Goal: Information Seeking & Learning: Find specific fact

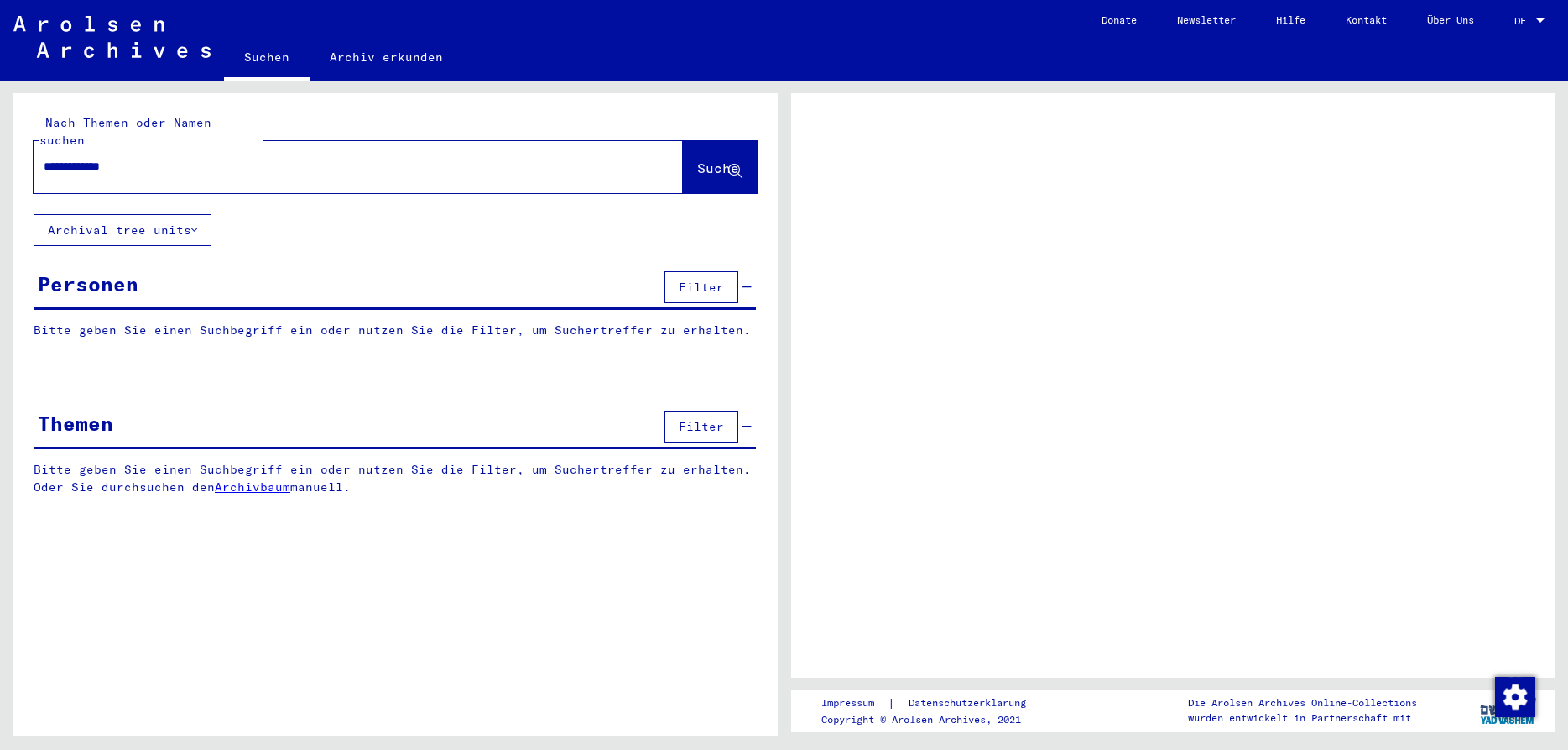
type input "**********"
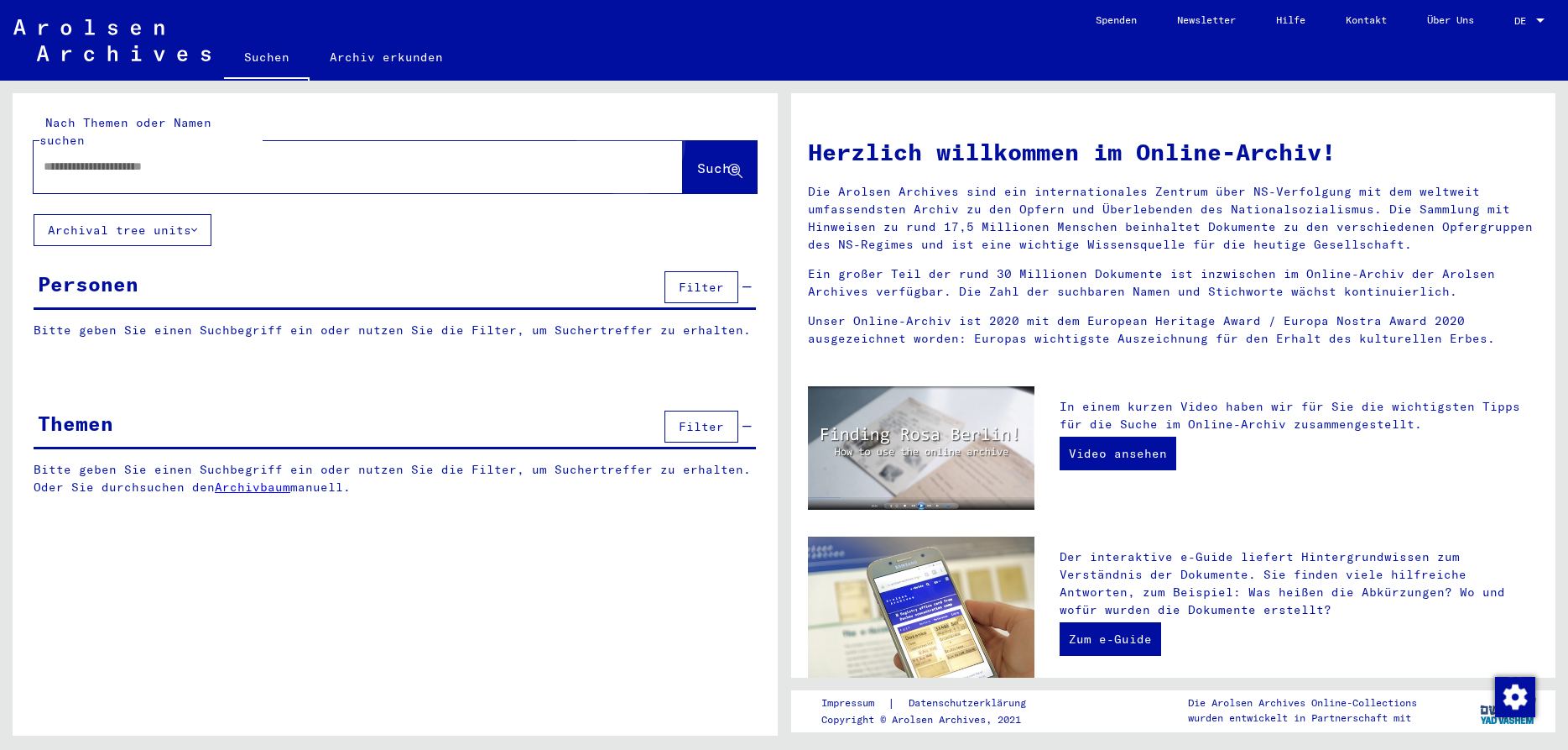
click at [698, 160] on span "Suche" at bounding box center [719, 167] width 42 height 17
click at [248, 158] on input "text" at bounding box center [338, 167] width 589 height 18
click at [255, 160] on div at bounding box center [333, 167] width 599 height 38
click at [249, 158] on input "text" at bounding box center [338, 167] width 589 height 18
paste input "*****"
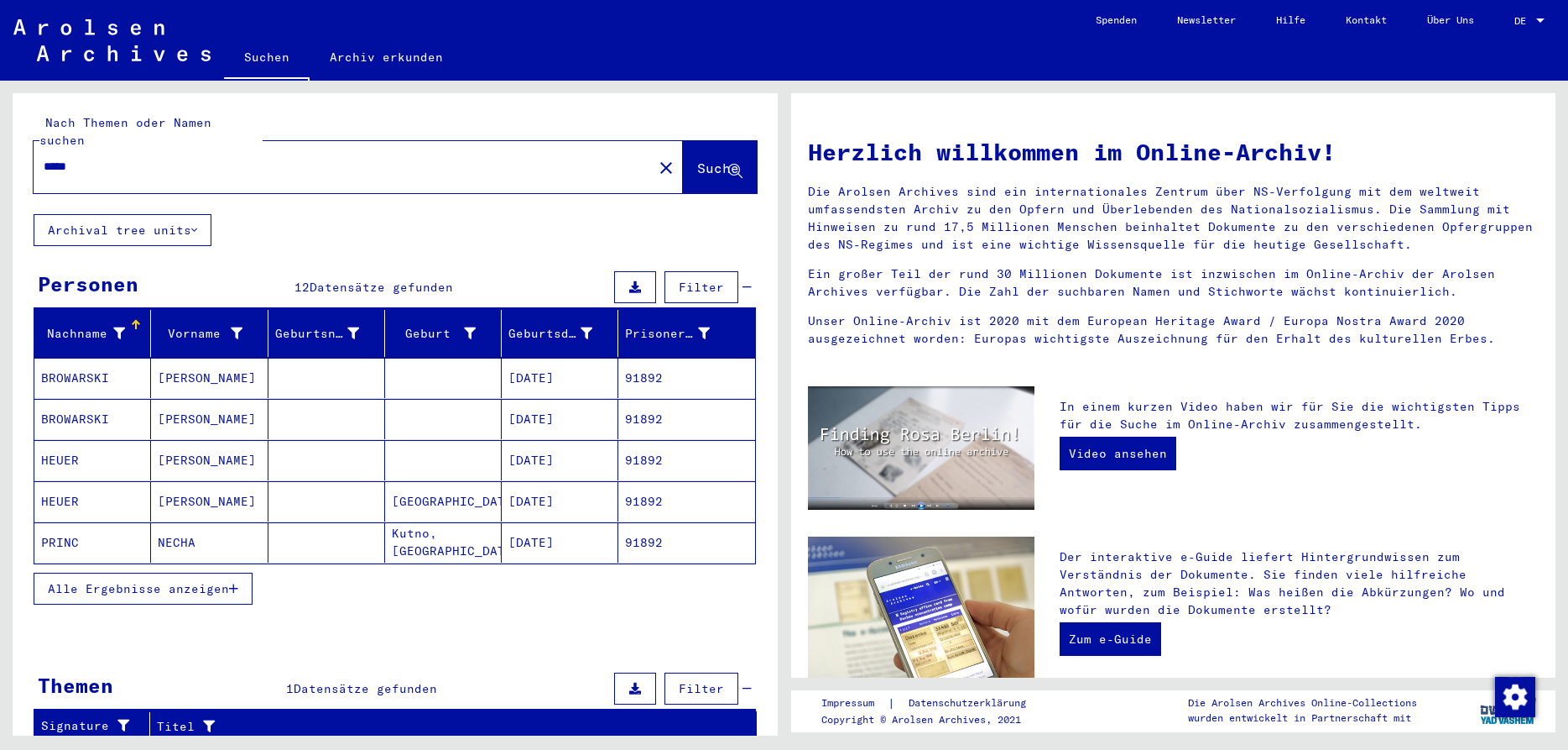
click at [206, 581] on span "Alle Ergebnisse anzeigen" at bounding box center [138, 588] width 181 height 15
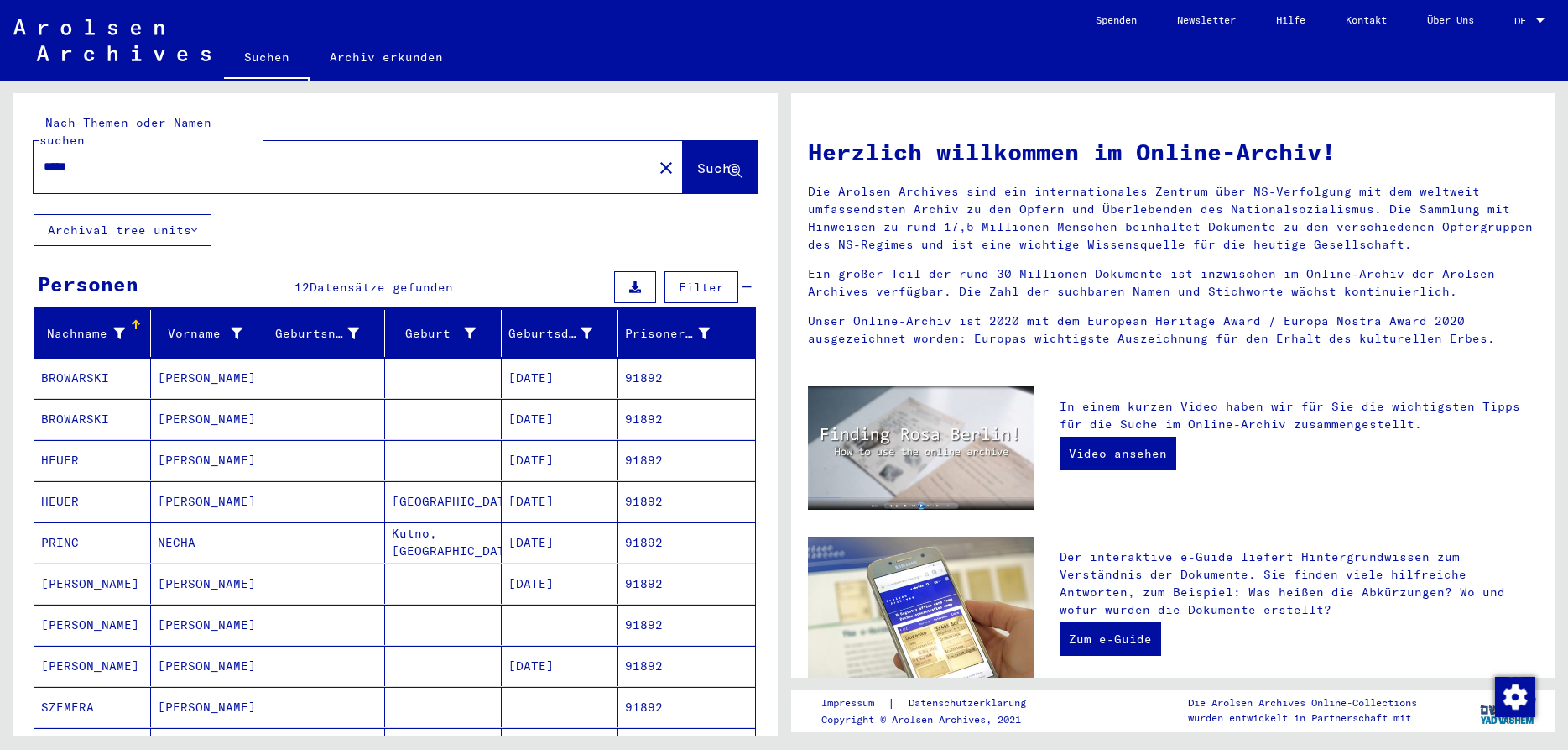
click at [75, 440] on mat-cell "HEUER" at bounding box center [92, 460] width 116 height 41
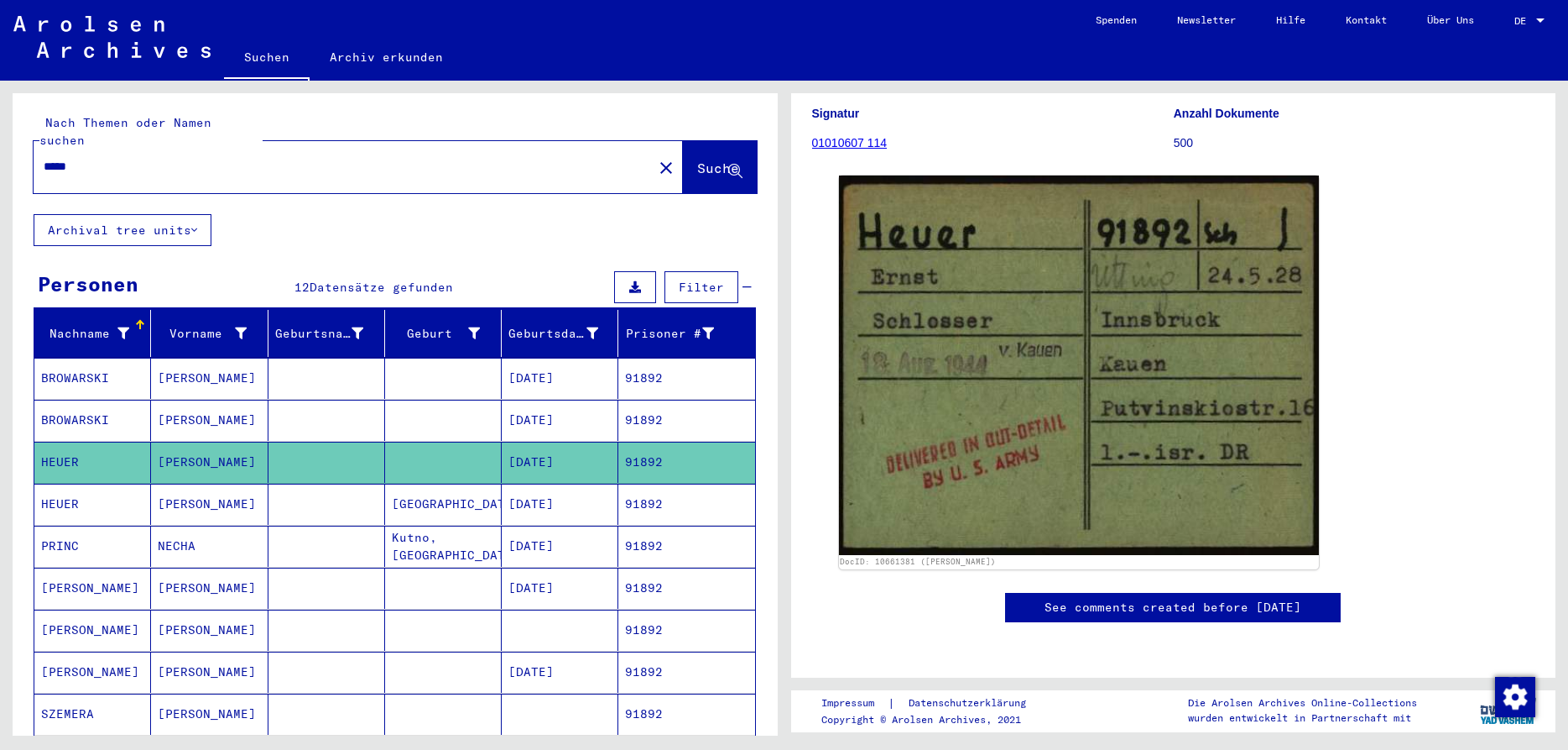
scroll to position [91, 0]
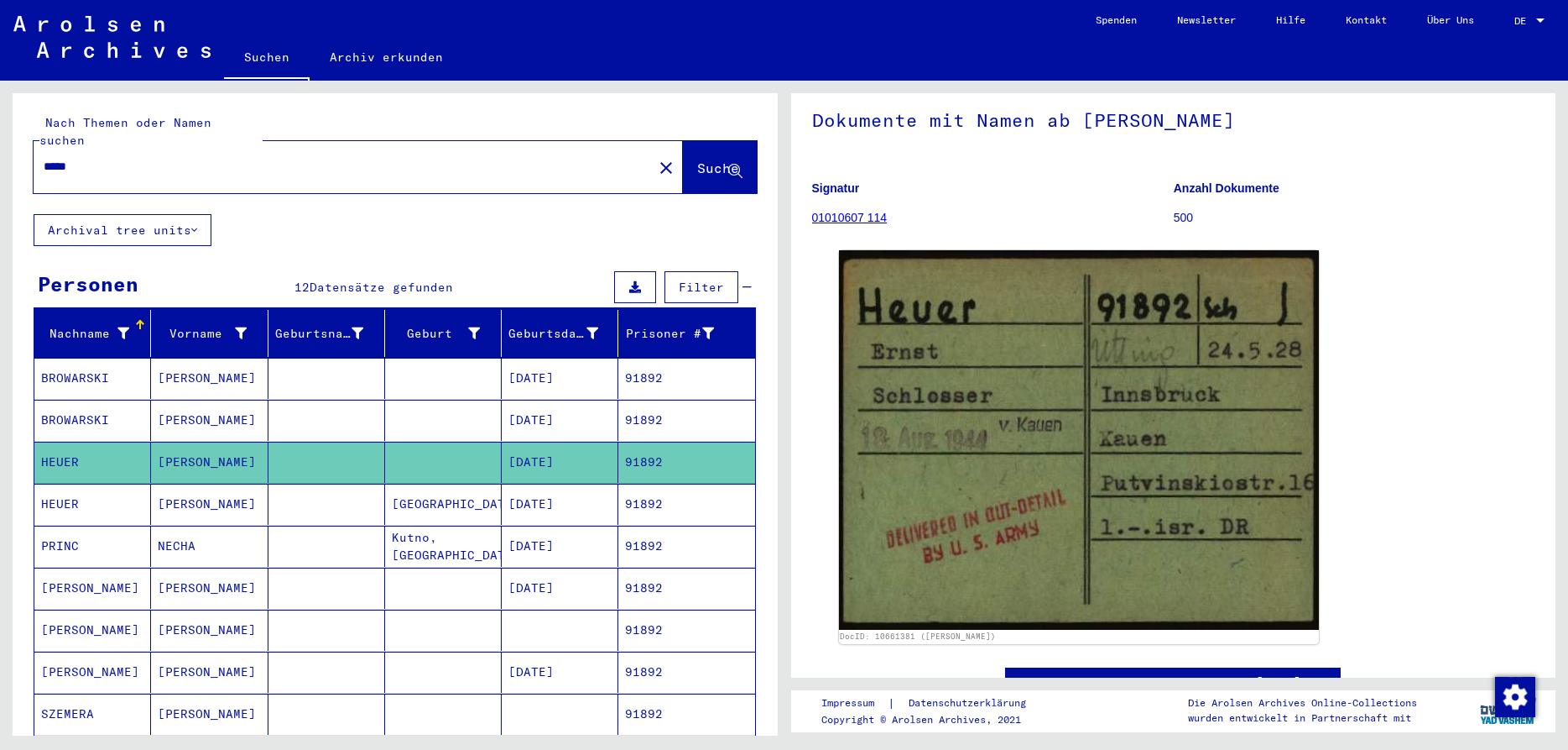
click at [66, 484] on mat-cell "HEUER" at bounding box center [92, 504] width 116 height 41
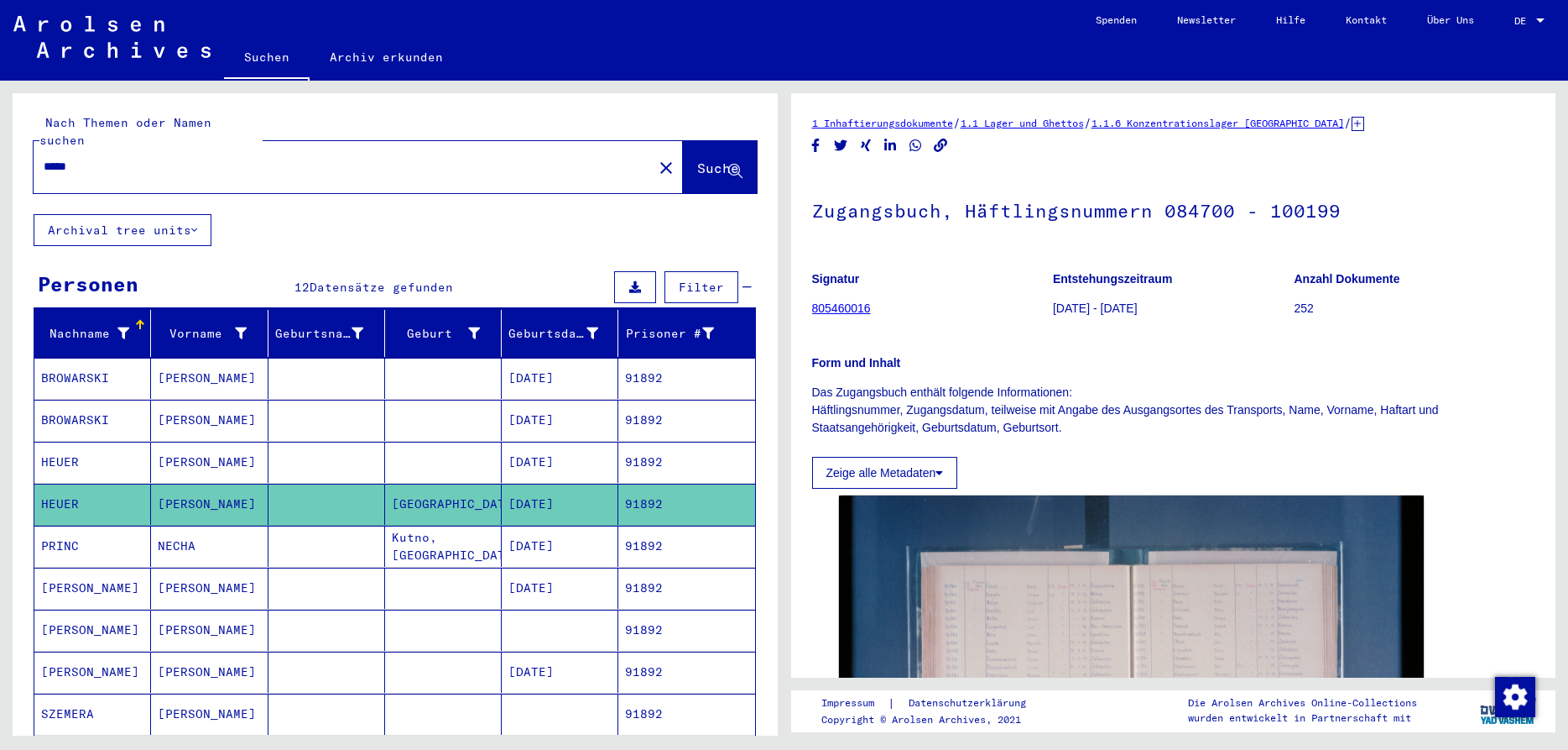
scroll to position [182, 0]
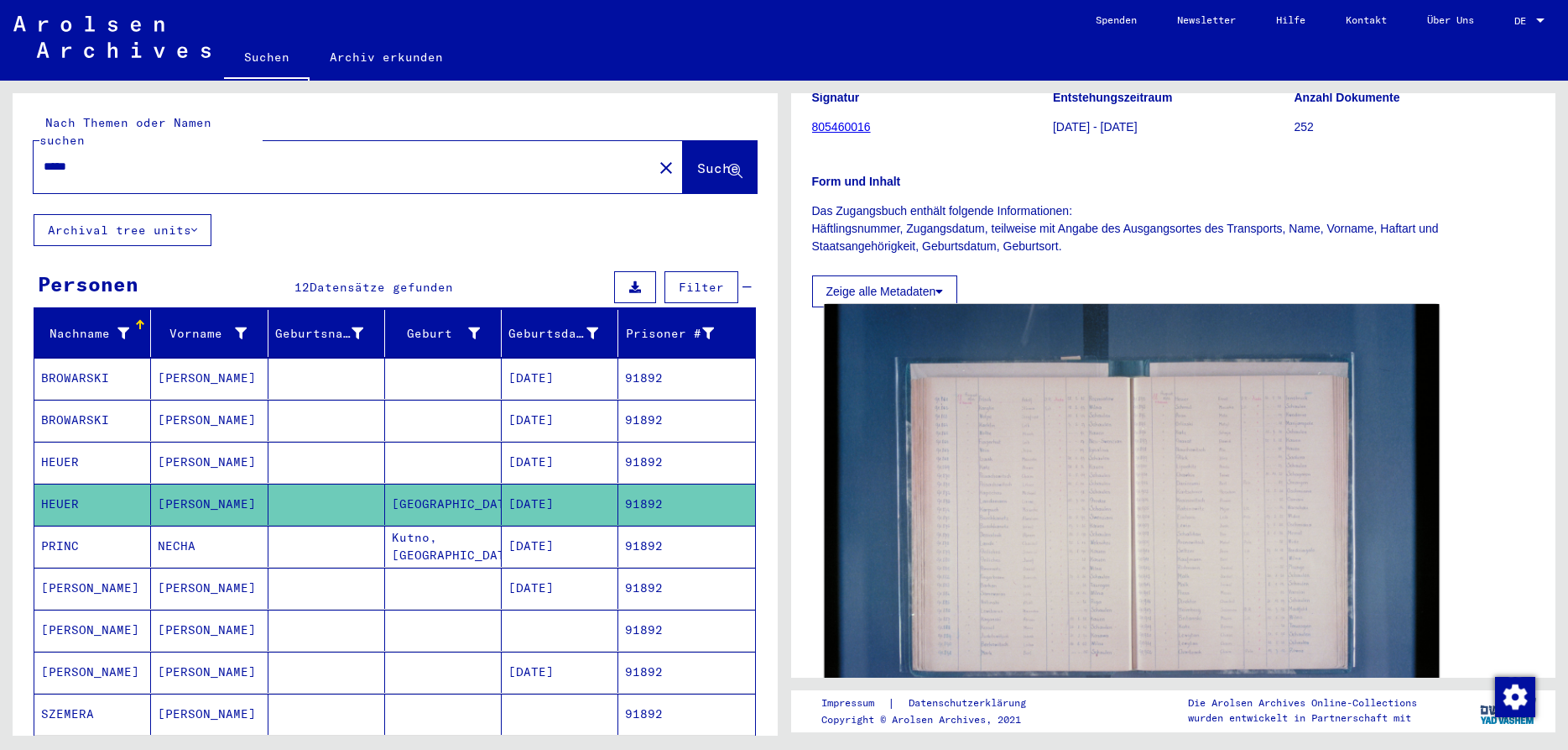
click at [1093, 523] on img at bounding box center [1130, 509] width 614 height 410
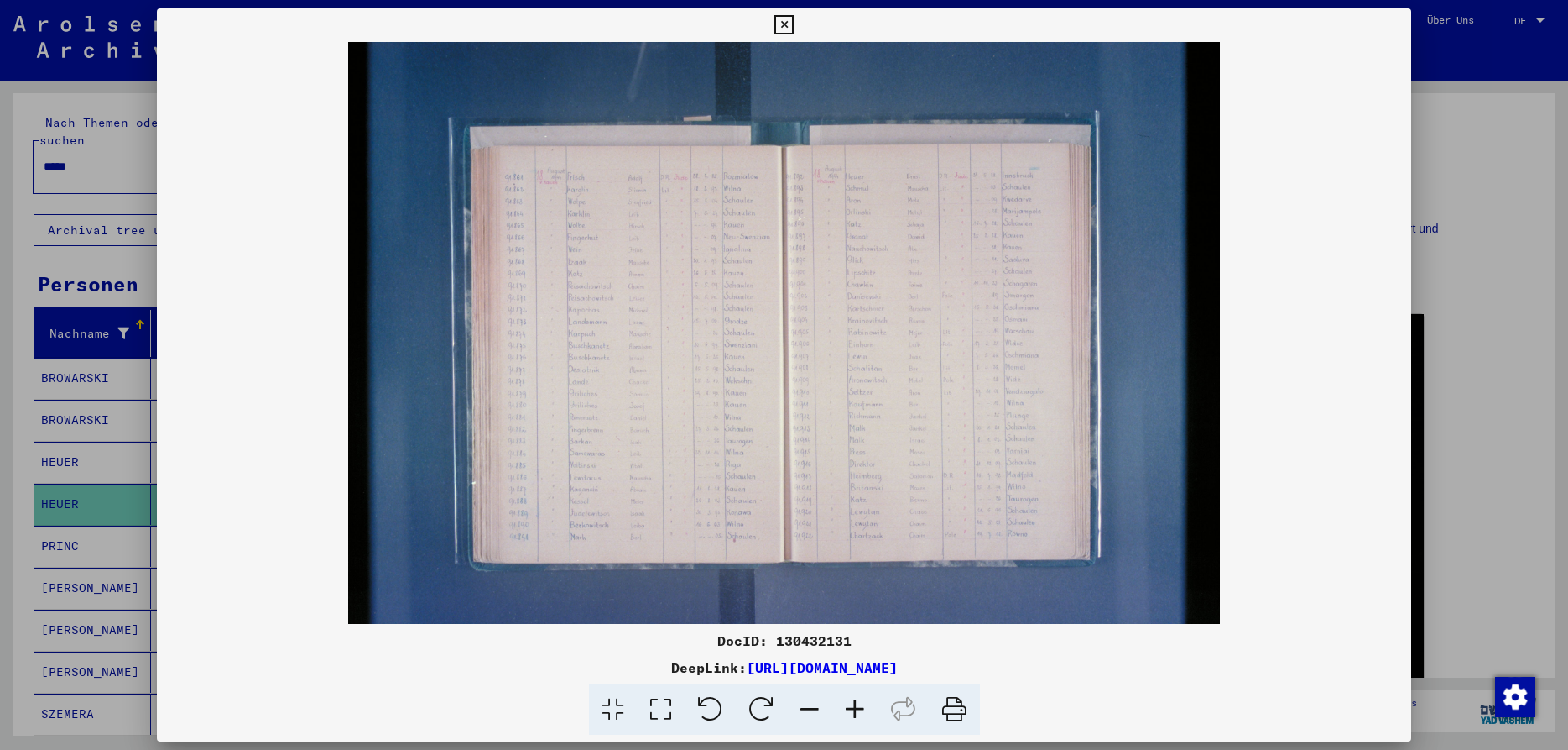
click at [658, 704] on icon at bounding box center [661, 709] width 48 height 51
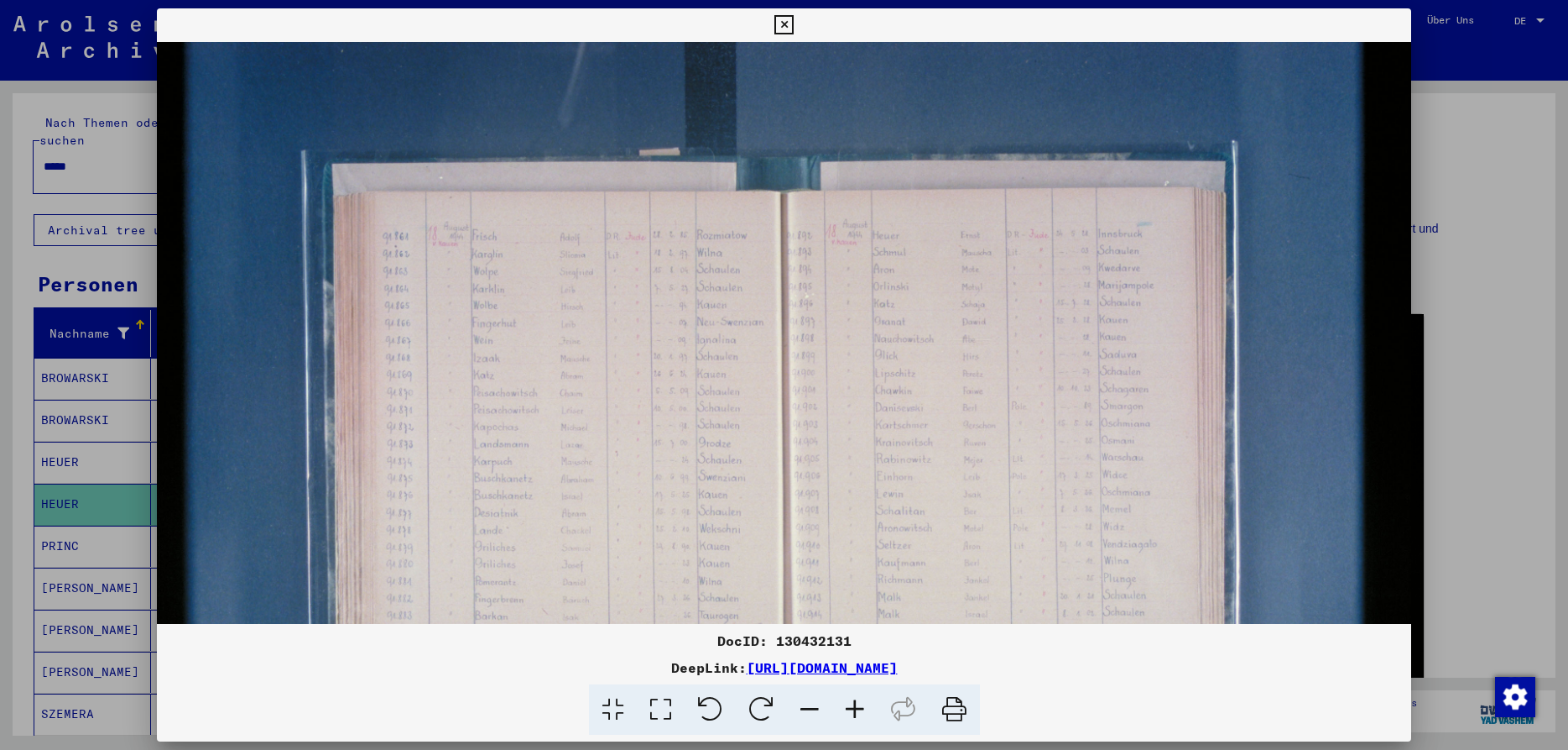
click at [855, 708] on icon at bounding box center [854, 709] width 45 height 51
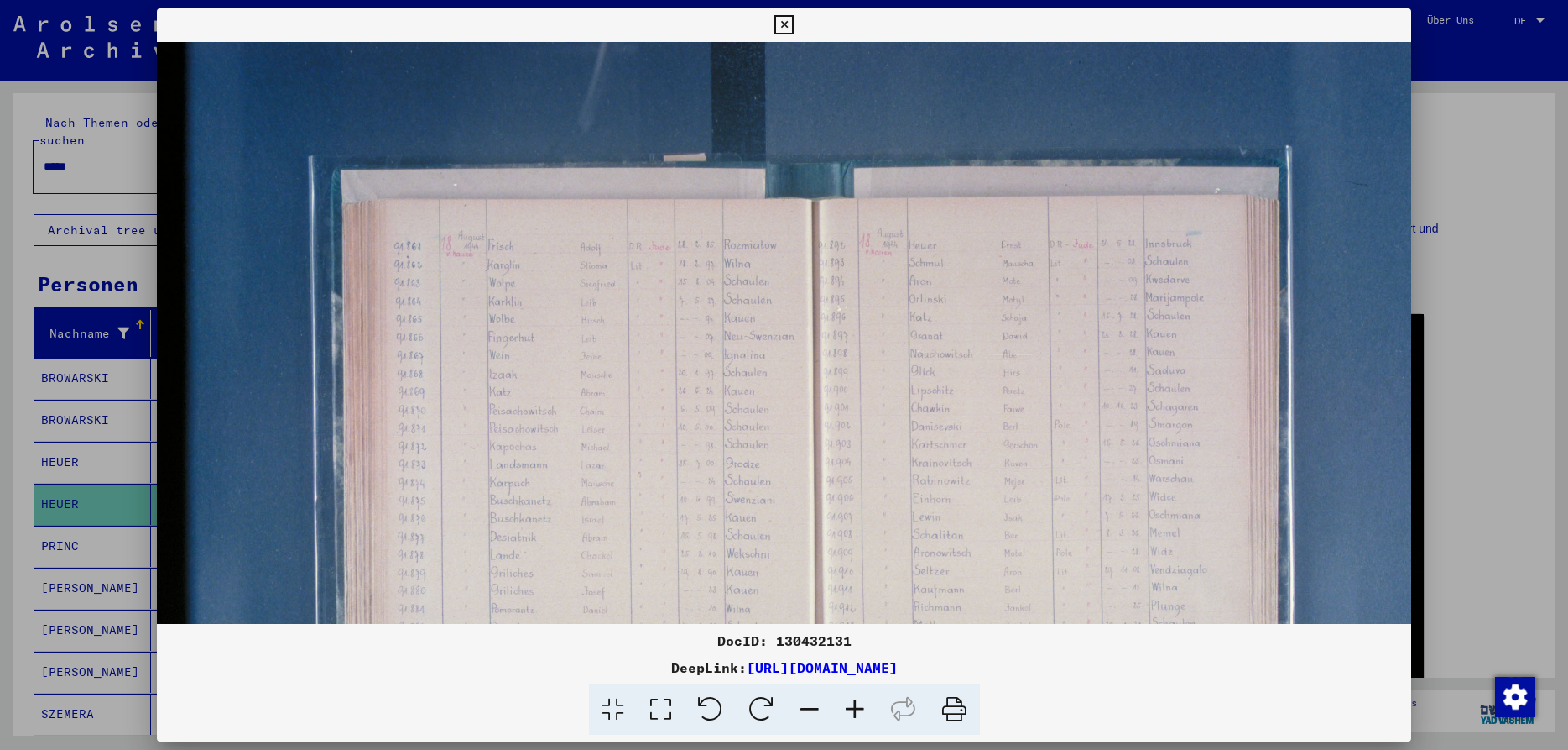
click at [855, 708] on icon at bounding box center [854, 709] width 45 height 51
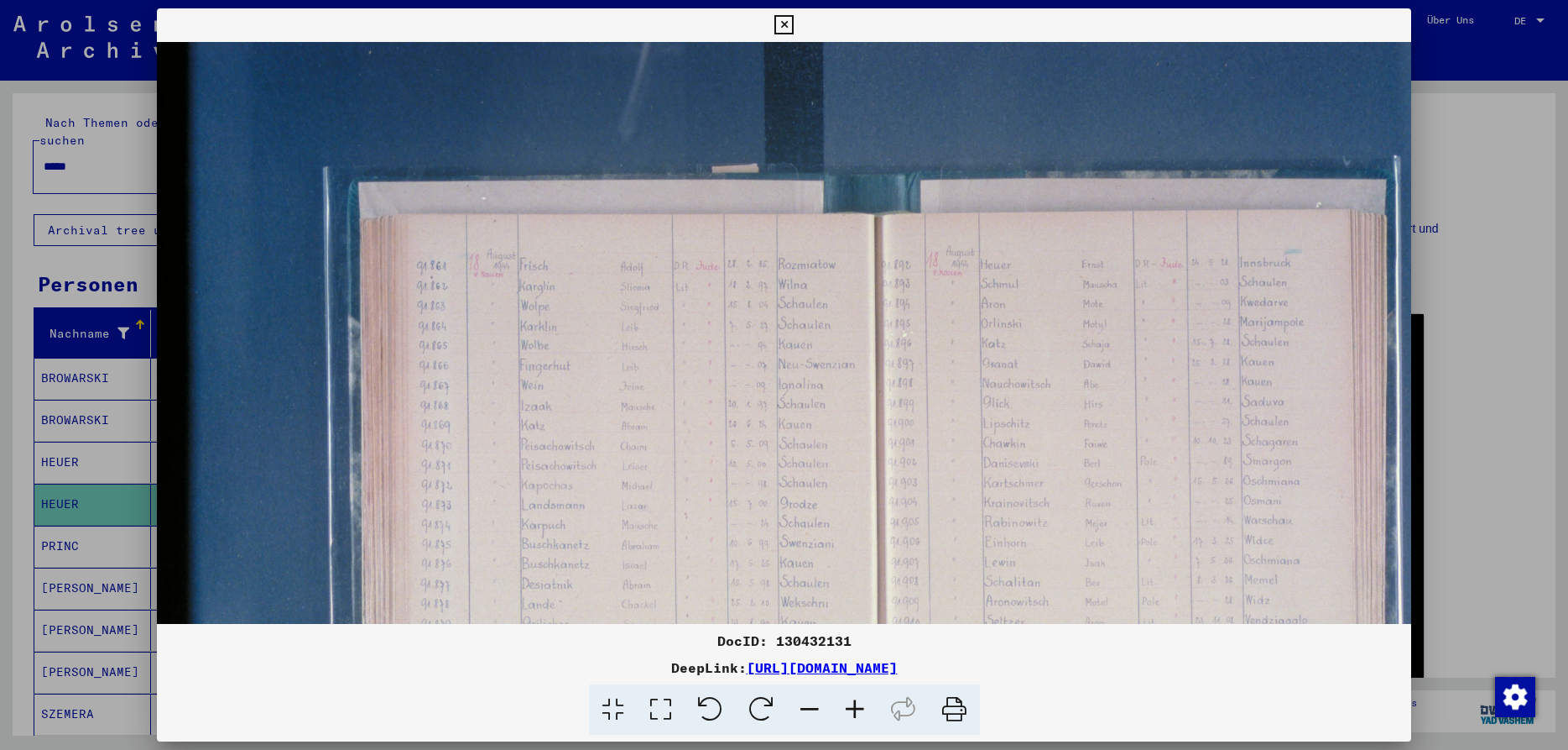
click at [855, 708] on icon at bounding box center [854, 709] width 45 height 51
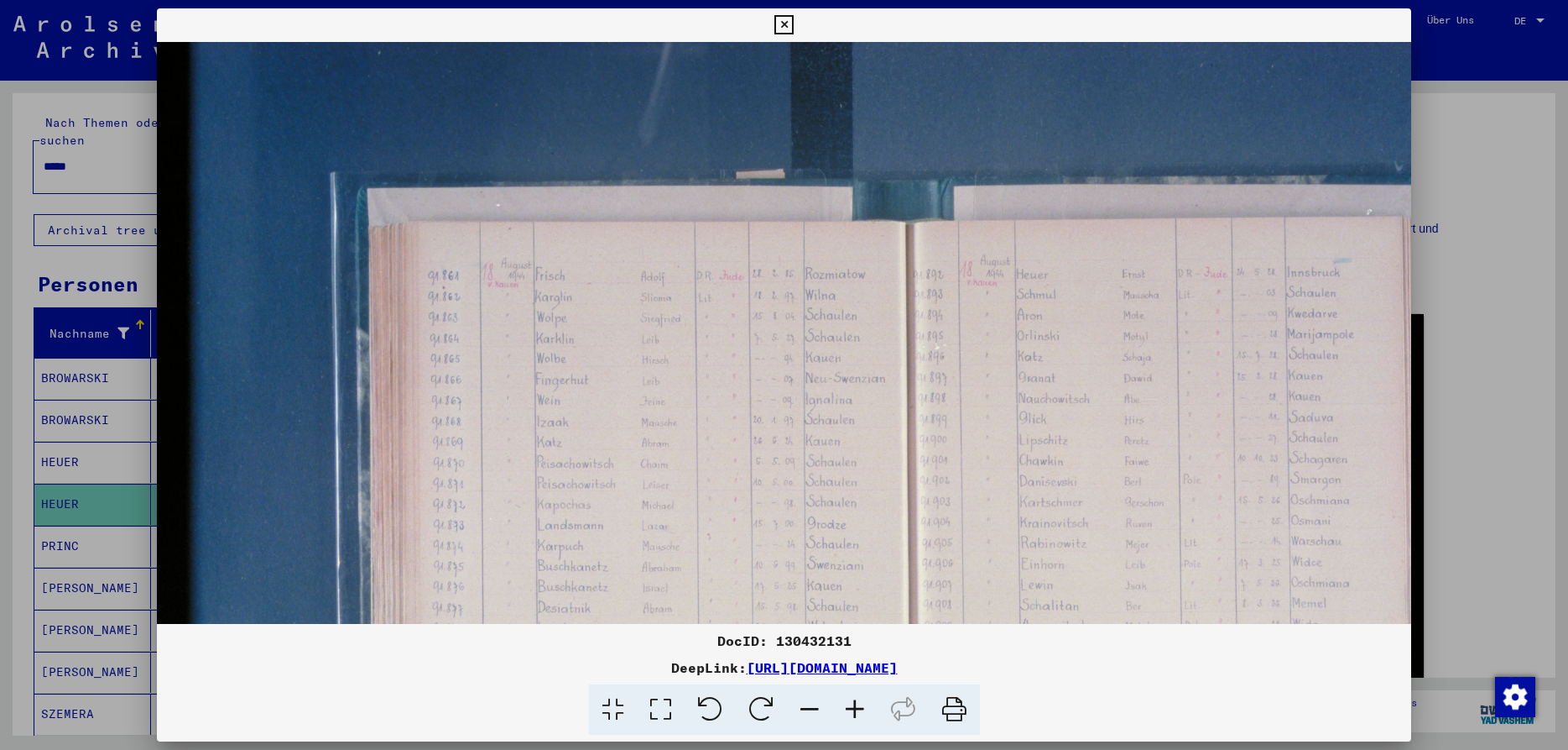
click at [855, 708] on icon at bounding box center [854, 709] width 45 height 51
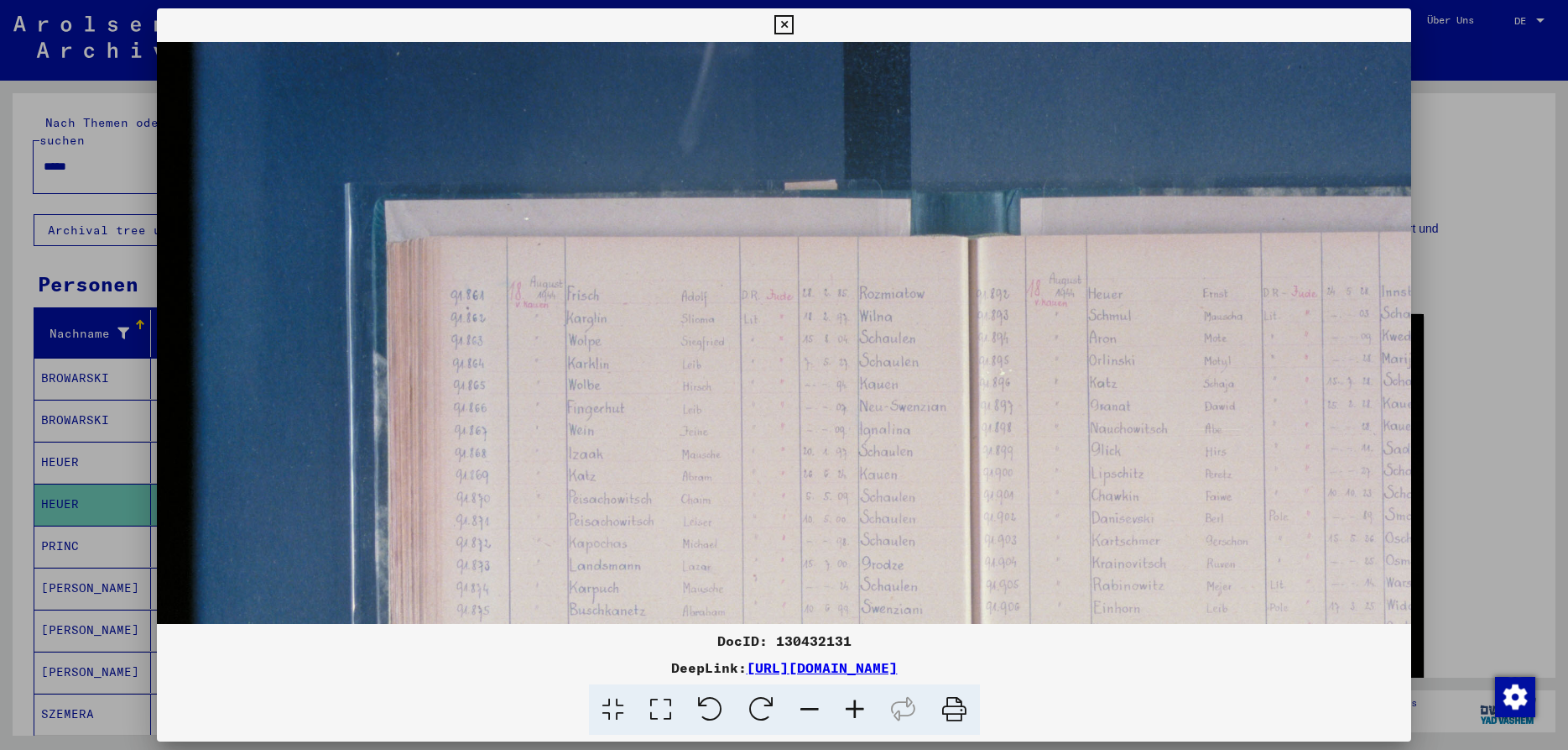
click at [855, 708] on icon at bounding box center [854, 709] width 45 height 51
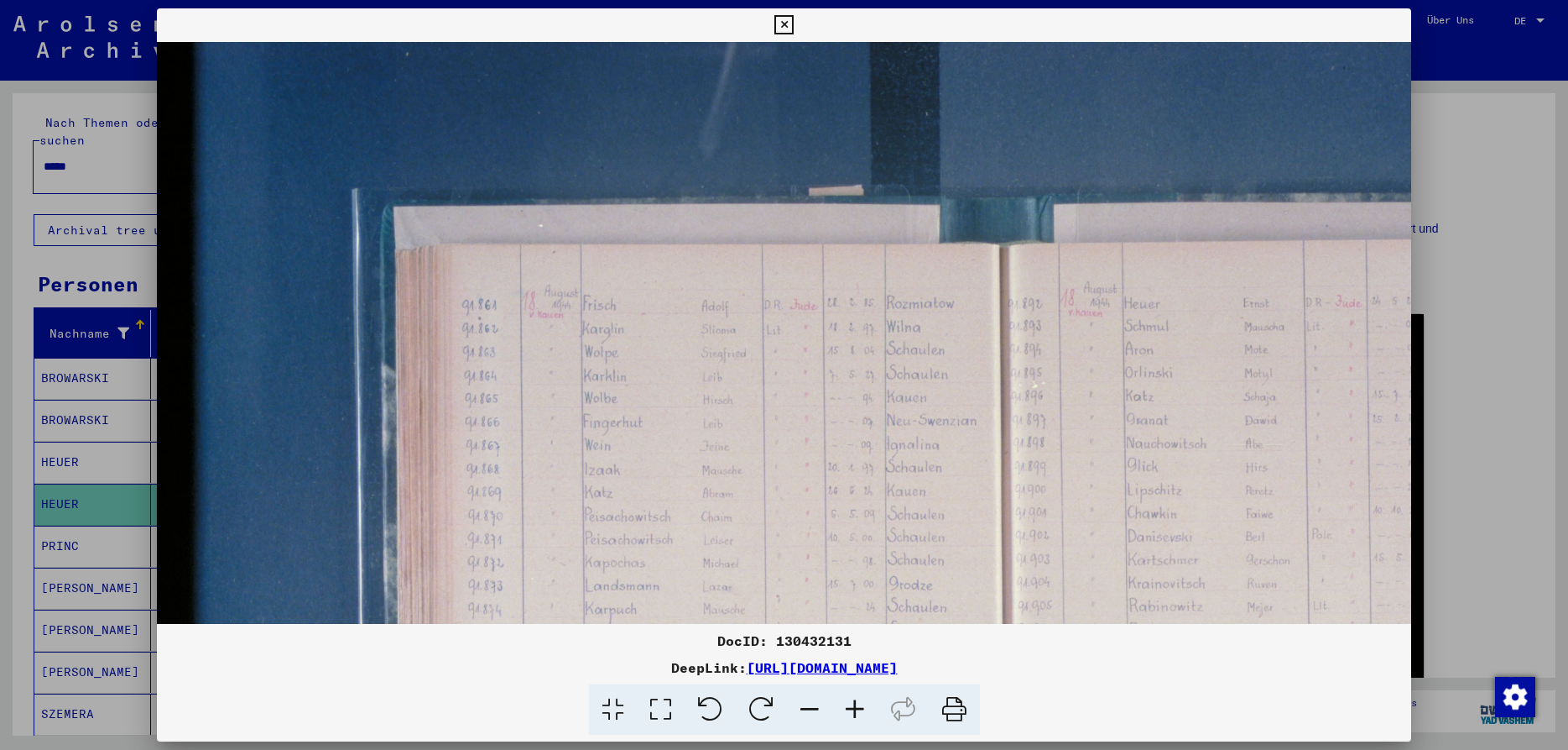
click at [855, 708] on icon at bounding box center [854, 709] width 45 height 51
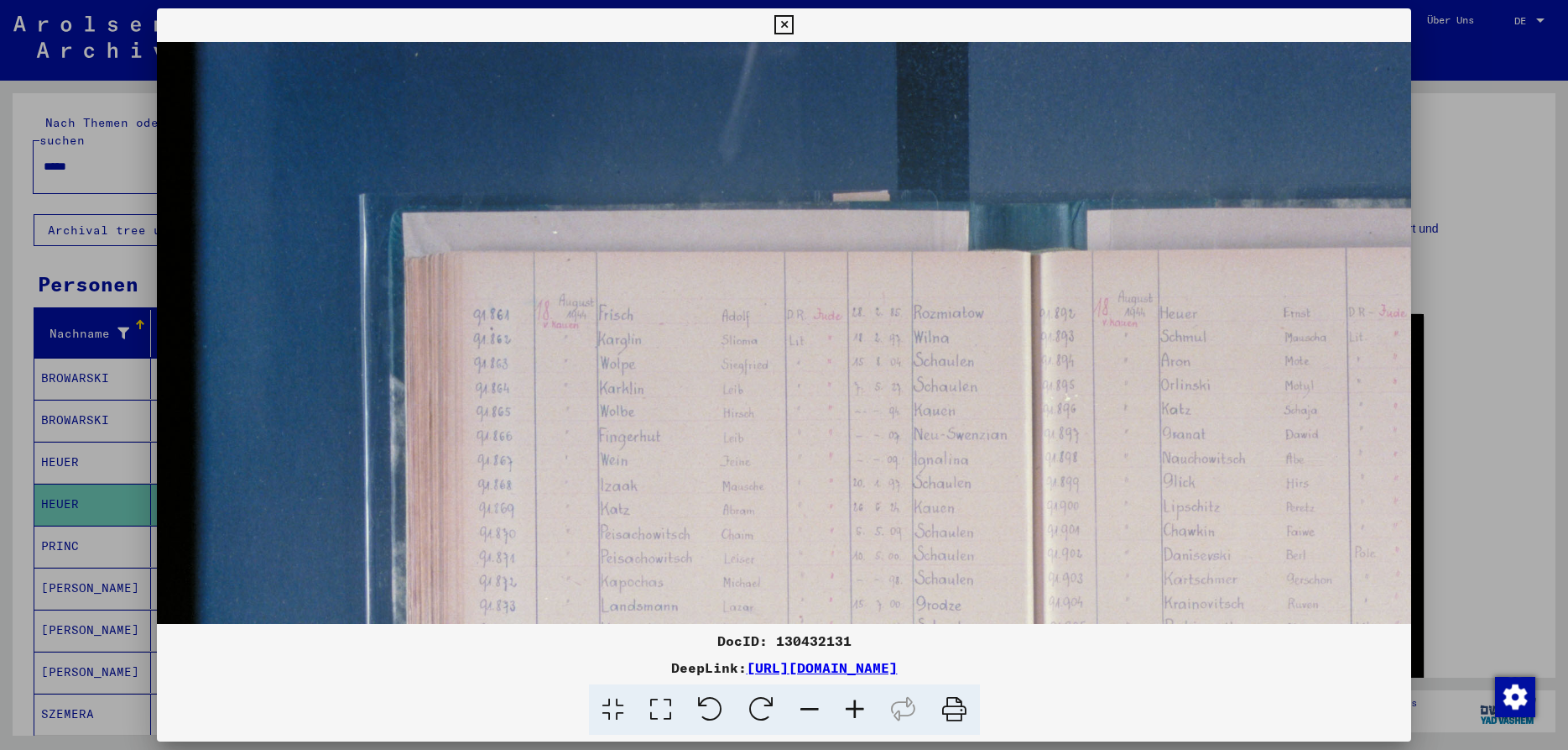
click at [855, 708] on icon at bounding box center [854, 709] width 45 height 51
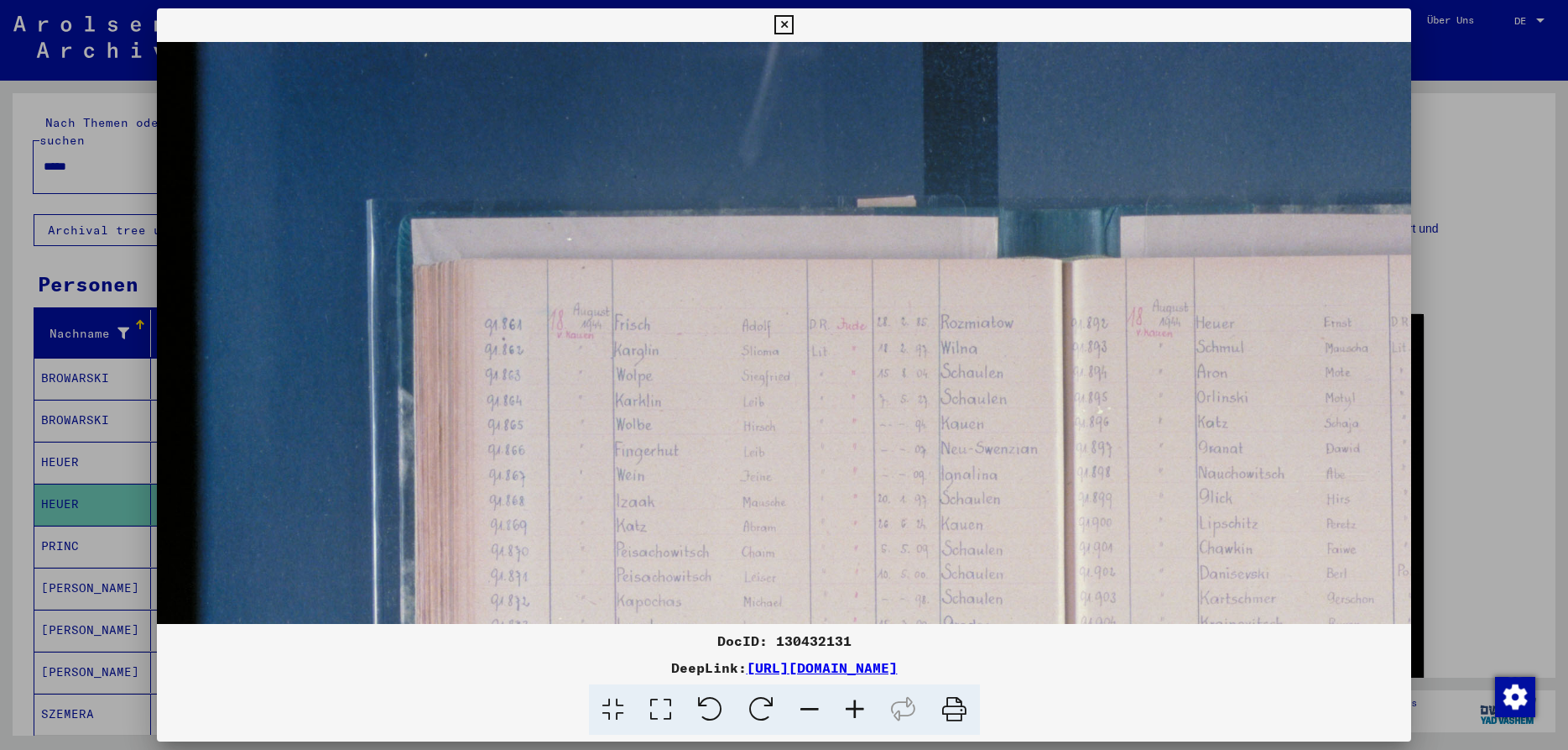
click at [855, 708] on icon at bounding box center [854, 709] width 45 height 51
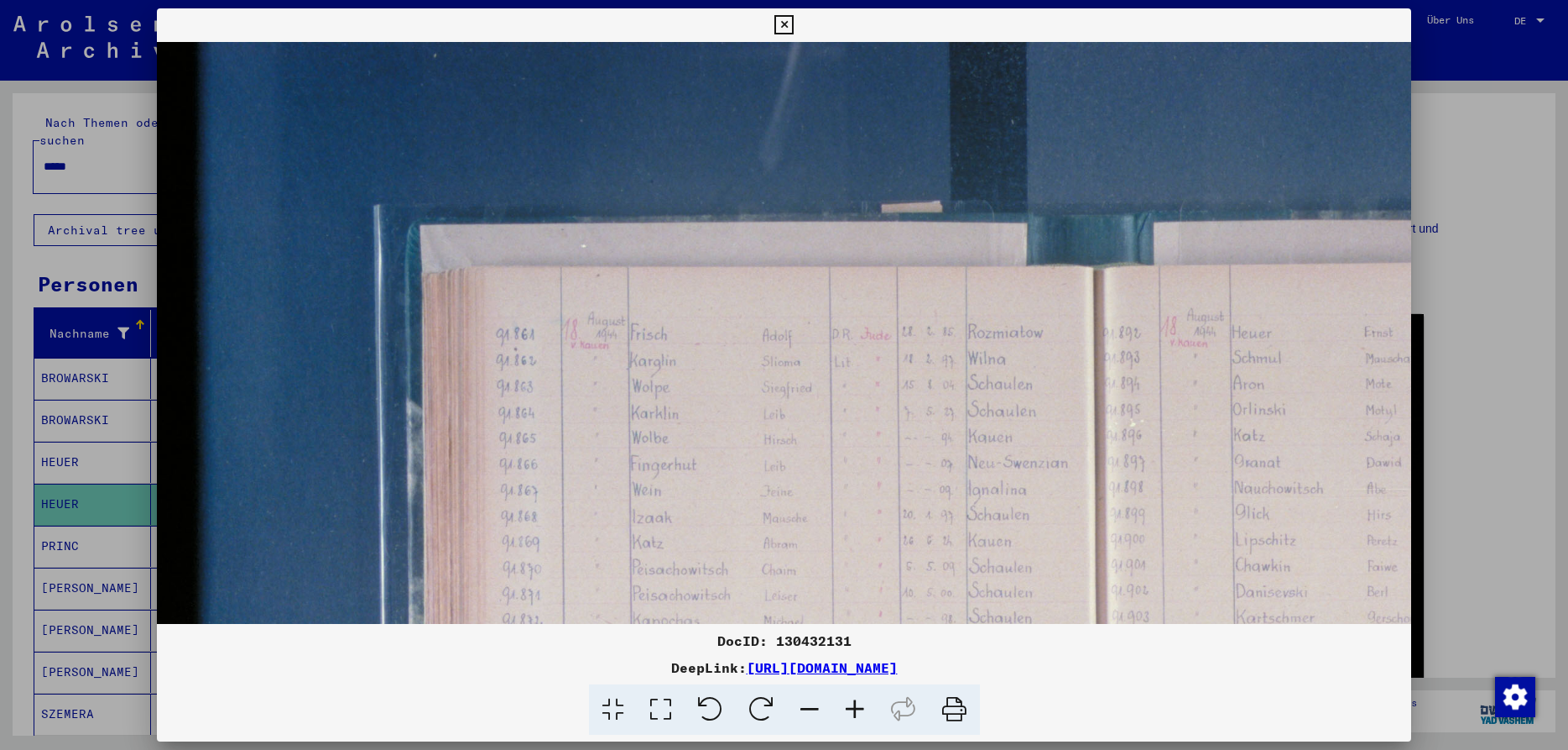
click at [855, 708] on icon at bounding box center [854, 709] width 45 height 51
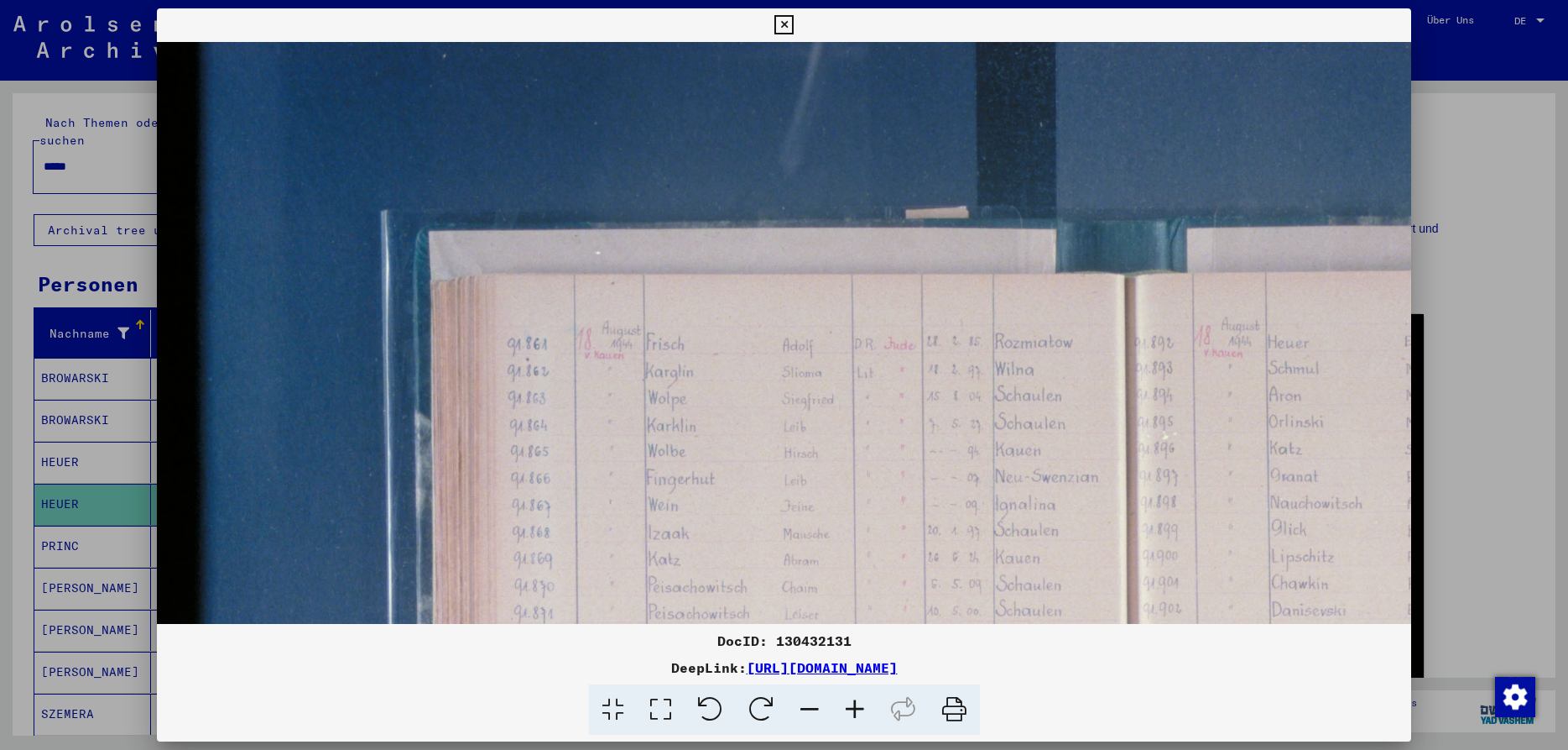
click at [855, 708] on icon at bounding box center [854, 709] width 45 height 51
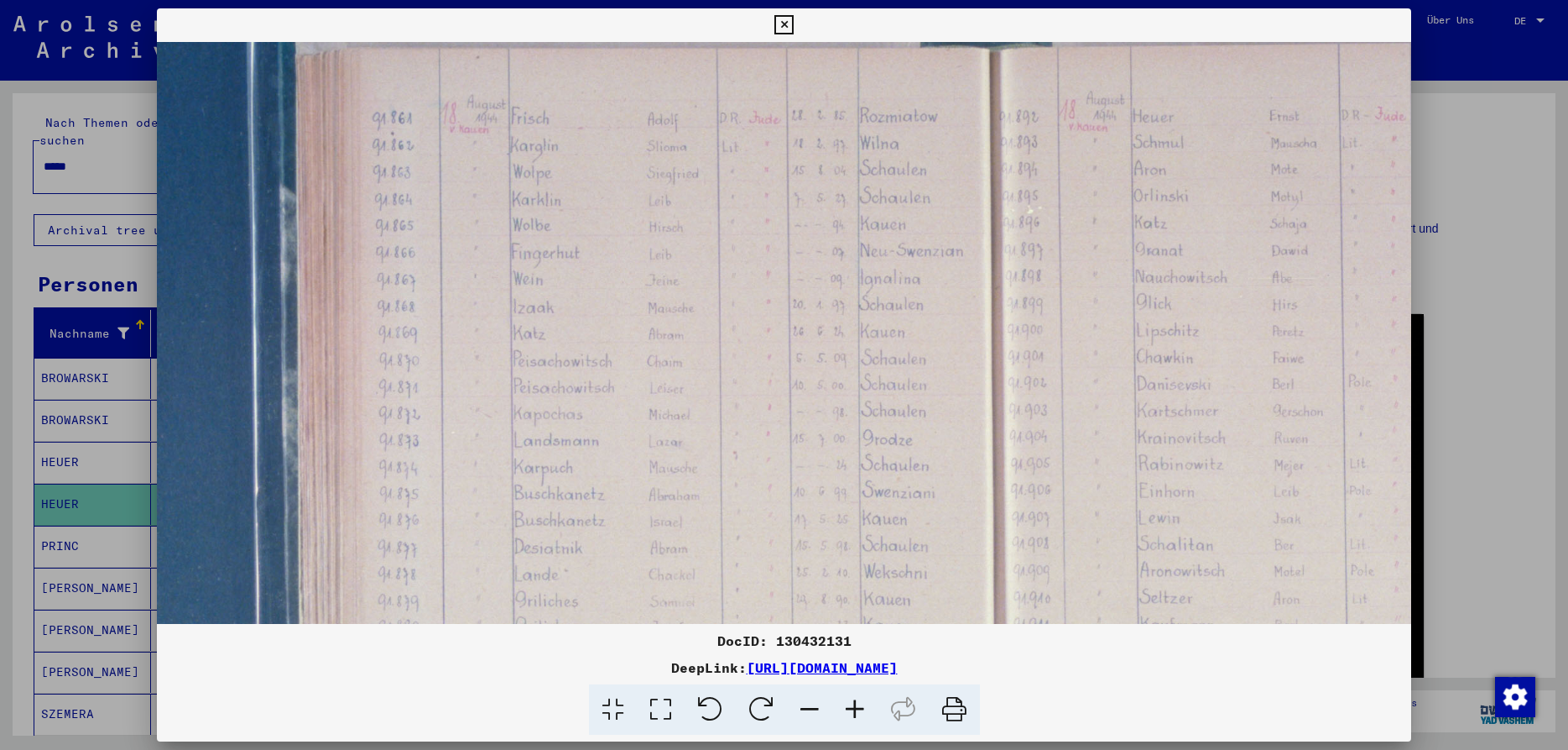
drag, startPoint x: 1077, startPoint y: 540, endPoint x: 943, endPoint y: 315, distance: 261.9
click at [943, 315] on img at bounding box center [995, 465] width 1948 height 1299
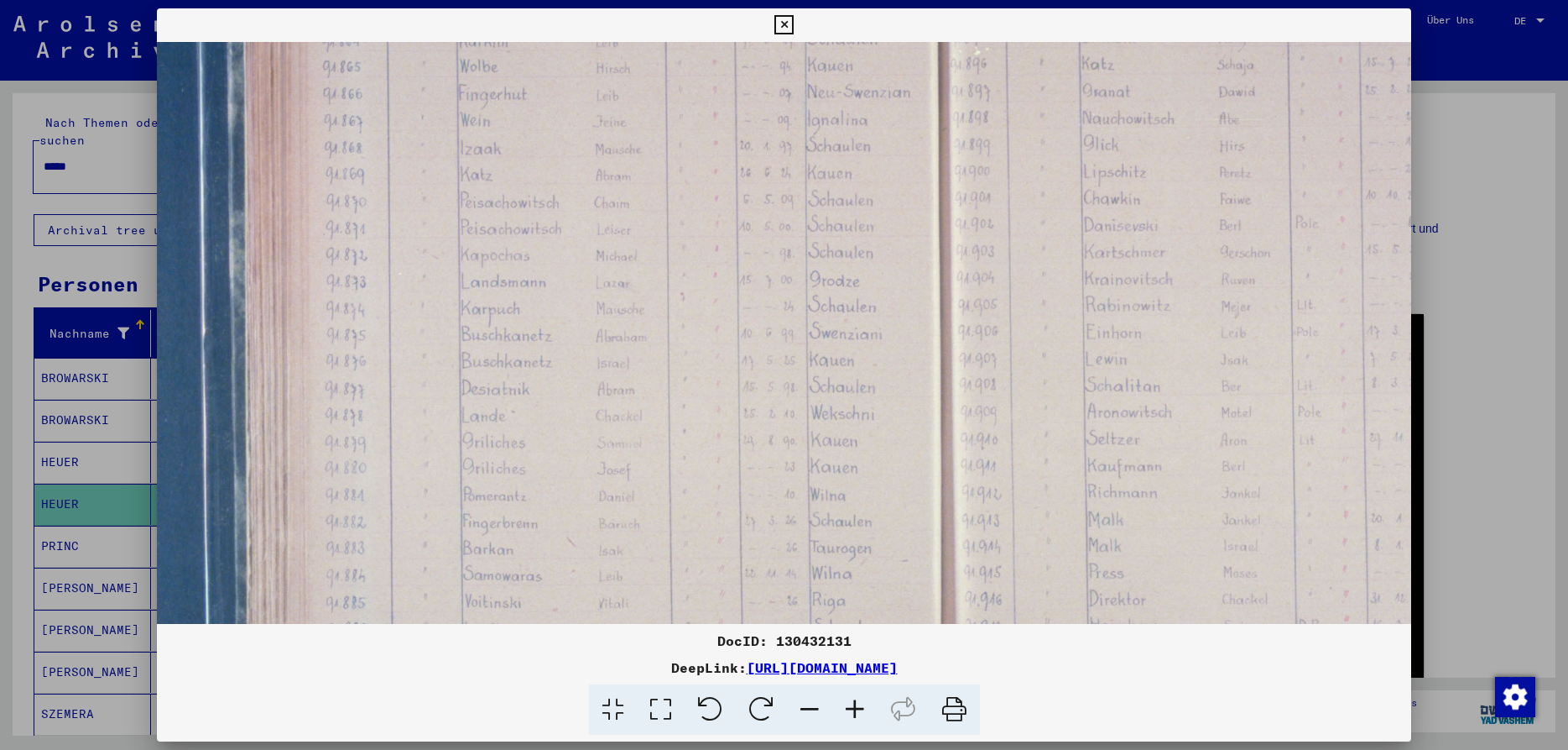
drag, startPoint x: 981, startPoint y: 486, endPoint x: 940, endPoint y: 352, distance: 140.1
click at [940, 352] on img at bounding box center [943, 307] width 1948 height 1299
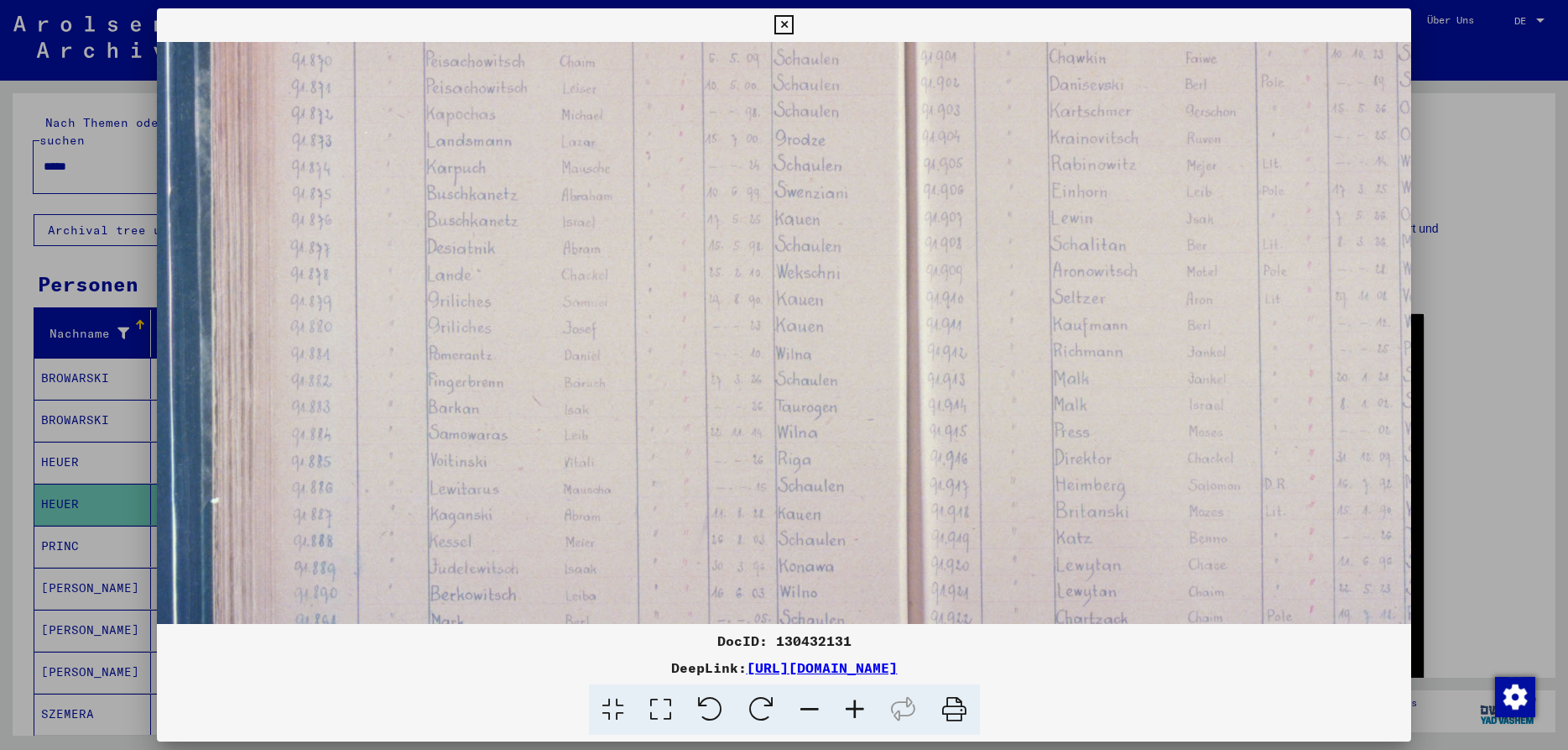
scroll to position [529, 224]
drag, startPoint x: 981, startPoint y: 495, endPoint x: 946, endPoint y: 360, distance: 139.5
click at [946, 360] on img at bounding box center [906, 162] width 1948 height 1299
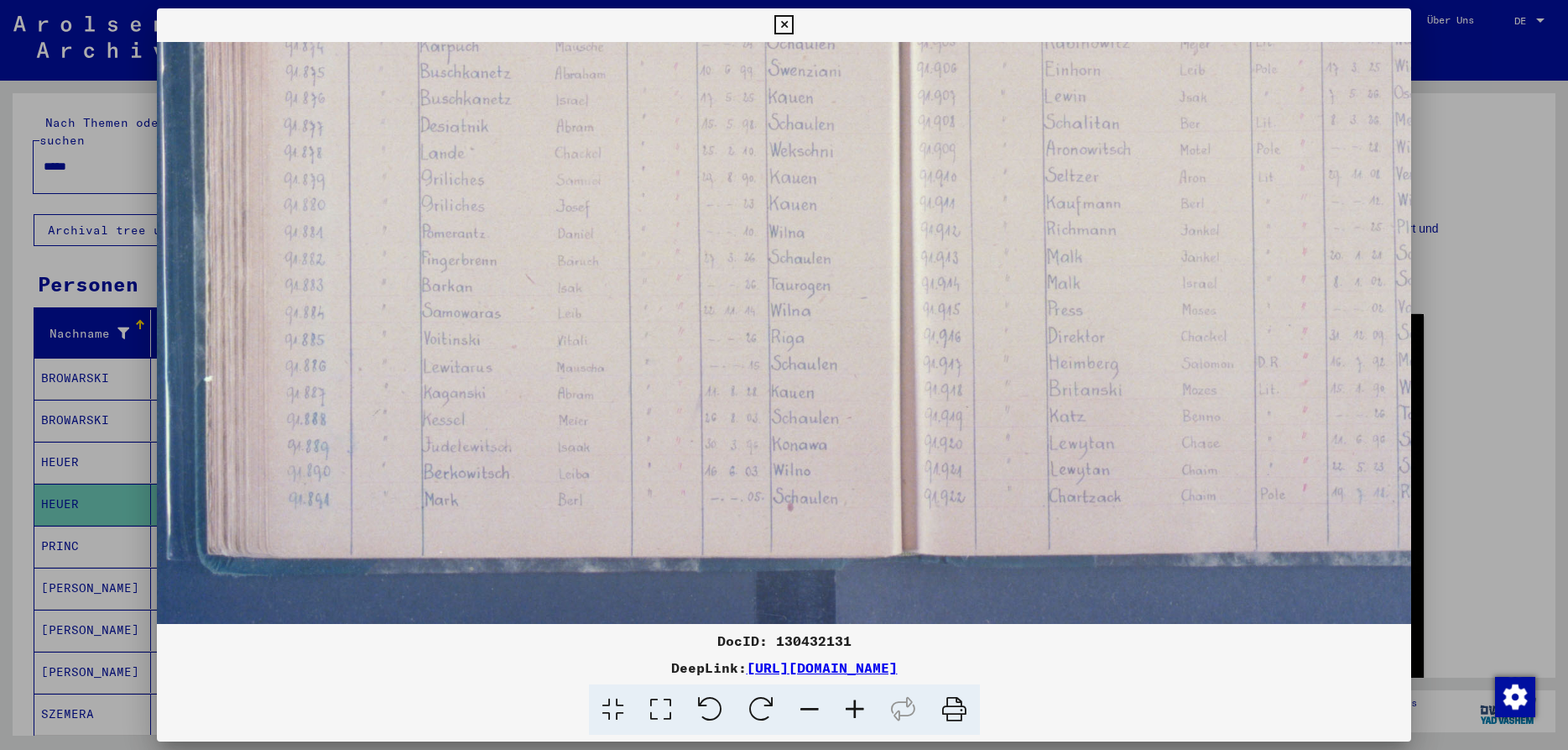
drag, startPoint x: 958, startPoint y: 487, endPoint x: 951, endPoint y: 368, distance: 119.2
click at [951, 368] on img at bounding box center [901, 44] width 1948 height 1299
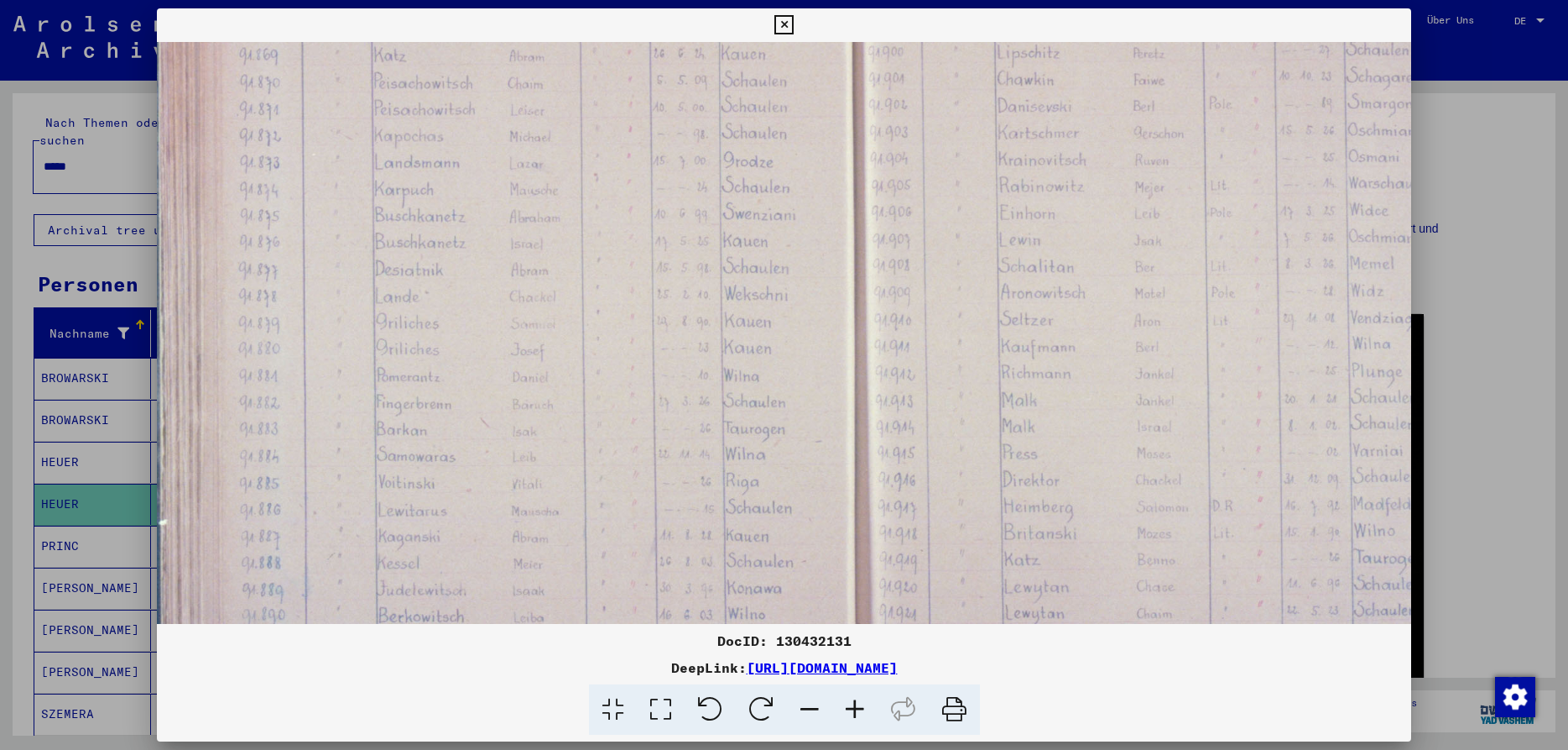
drag, startPoint x: 1059, startPoint y: 268, endPoint x: 1001, endPoint y: 436, distance: 177.7
click at [1001, 436] on img at bounding box center [856, 188] width 1948 height 1299
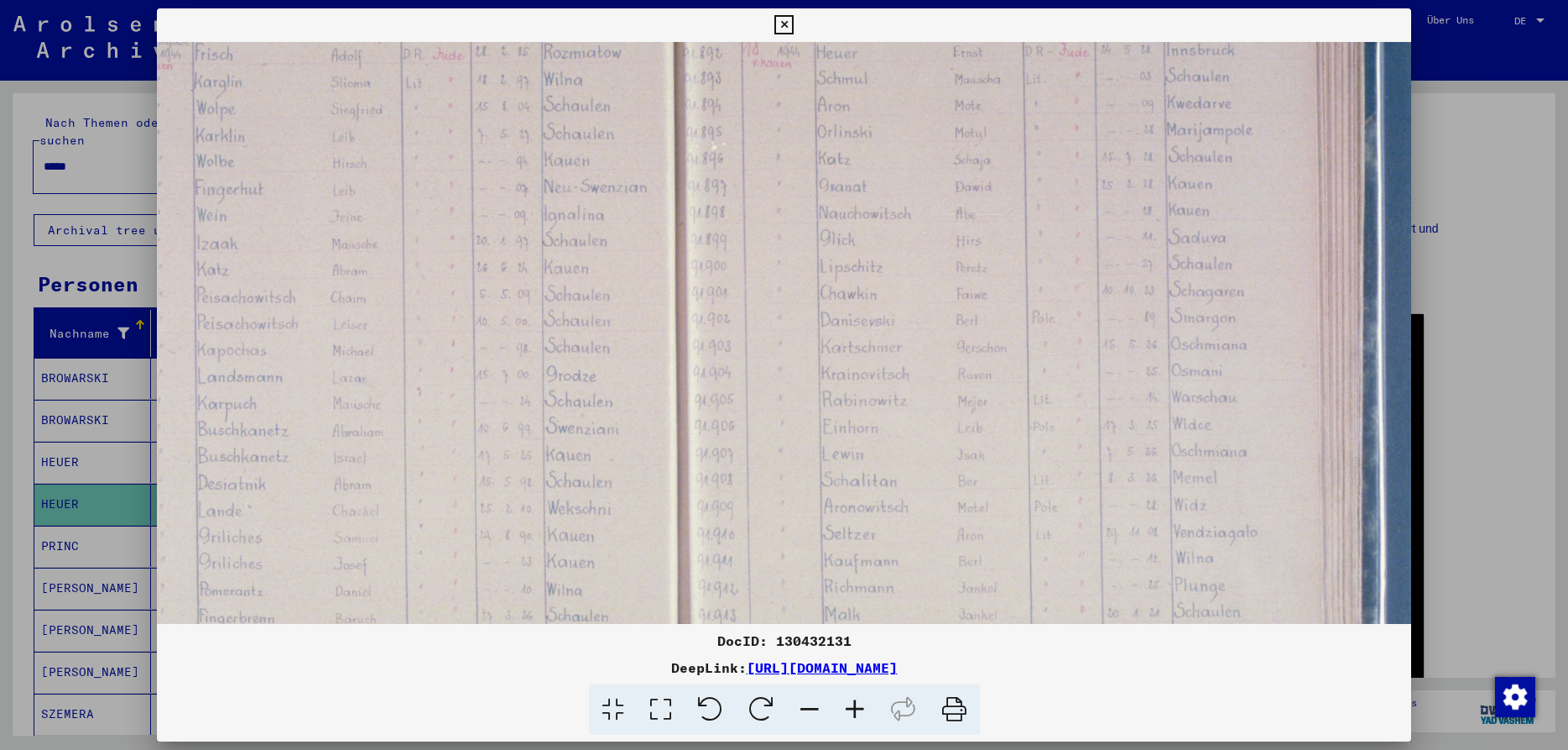
drag, startPoint x: 1235, startPoint y: 245, endPoint x: 1069, endPoint y: 454, distance: 266.9
click at [1071, 448] on img at bounding box center [679, 402] width 1948 height 1299
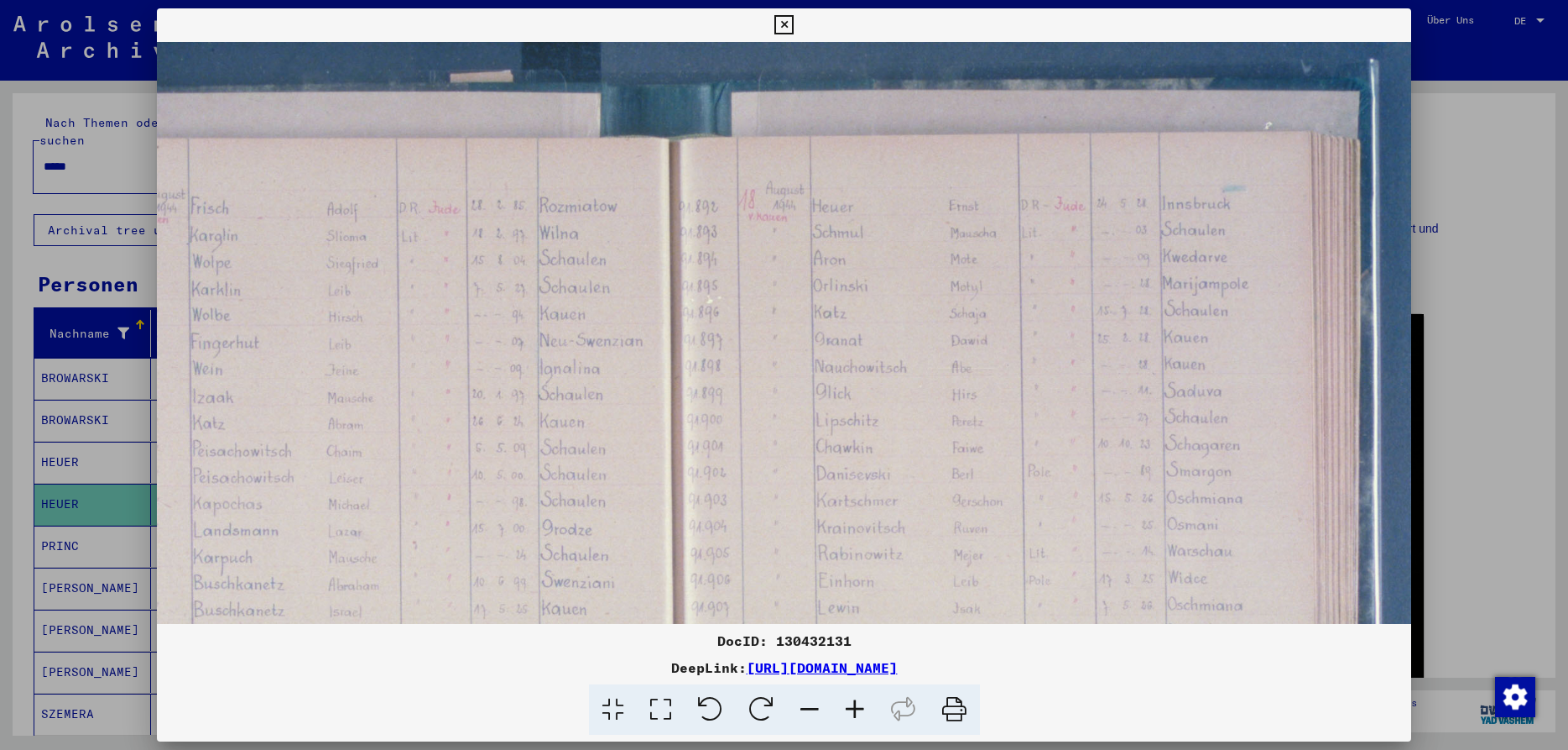
scroll to position [60, 455]
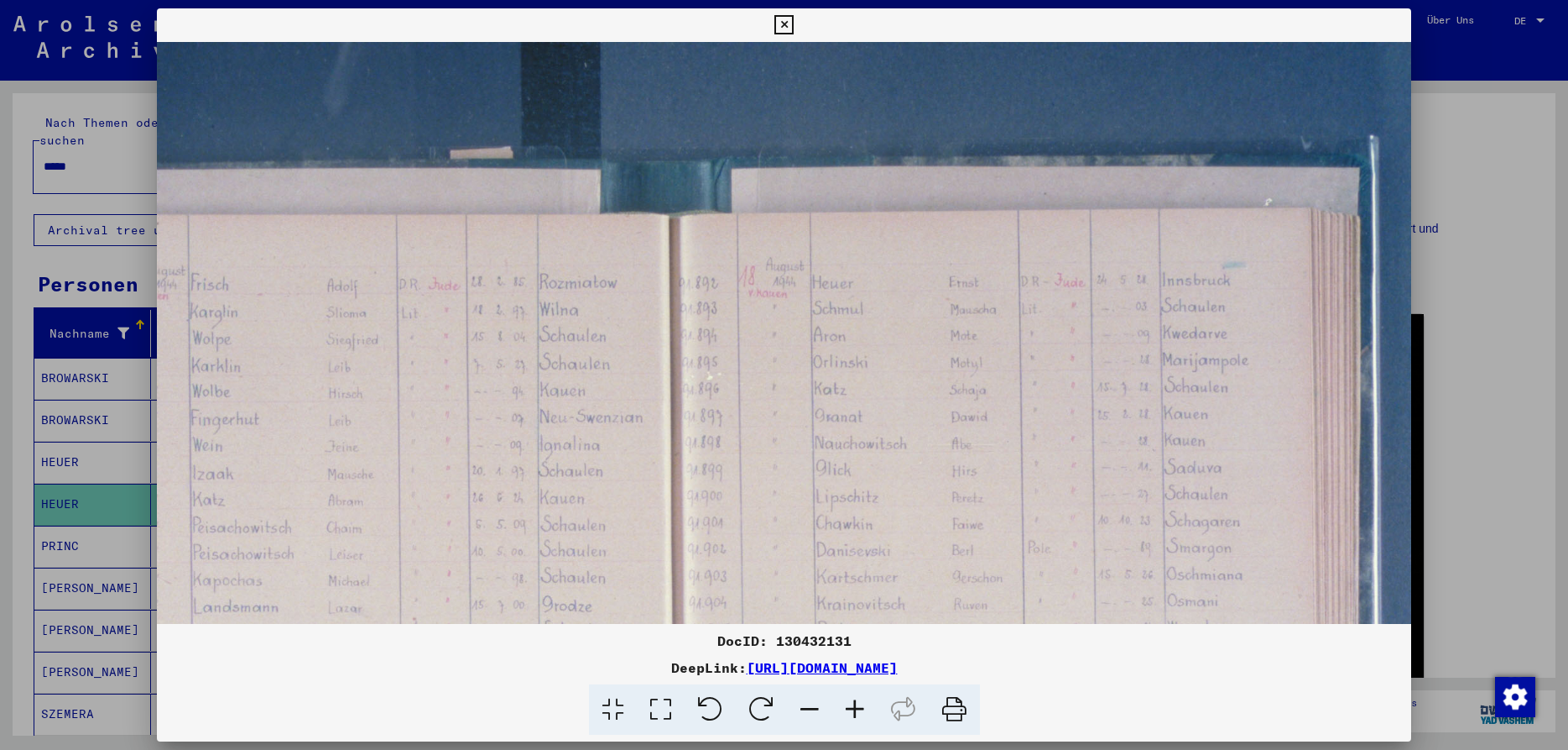
drag, startPoint x: 1044, startPoint y: 234, endPoint x: 1041, endPoint y: 452, distance: 218.0
click at [1041, 452] on img at bounding box center [675, 632] width 1948 height 1299
click at [794, 22] on icon at bounding box center [784, 25] width 19 height 20
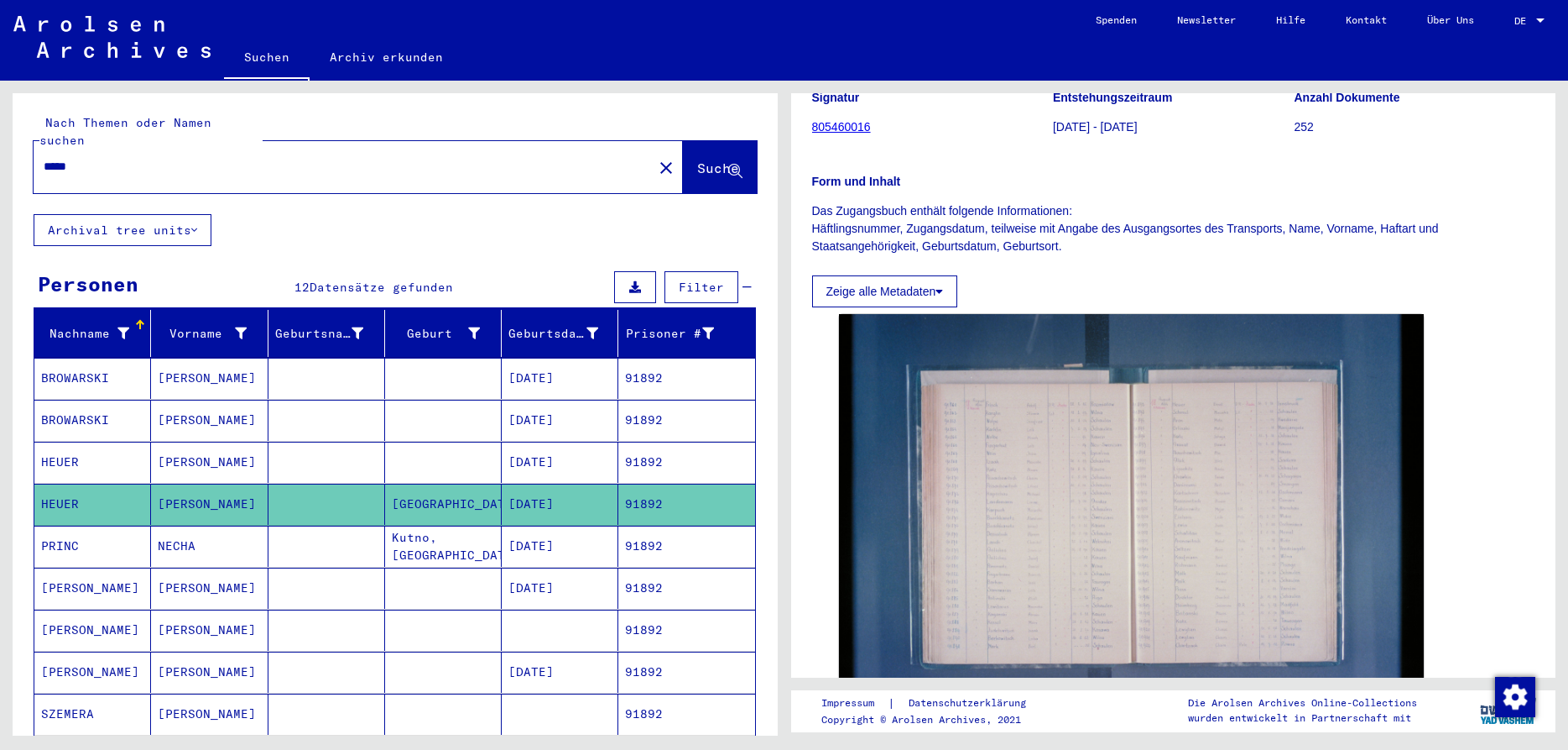
drag, startPoint x: 105, startPoint y: 143, endPoint x: 34, endPoint y: 151, distance: 71.4
click at [44, 158] on input "*****" at bounding box center [344, 167] width 599 height 18
paste input "text"
type input "*****"
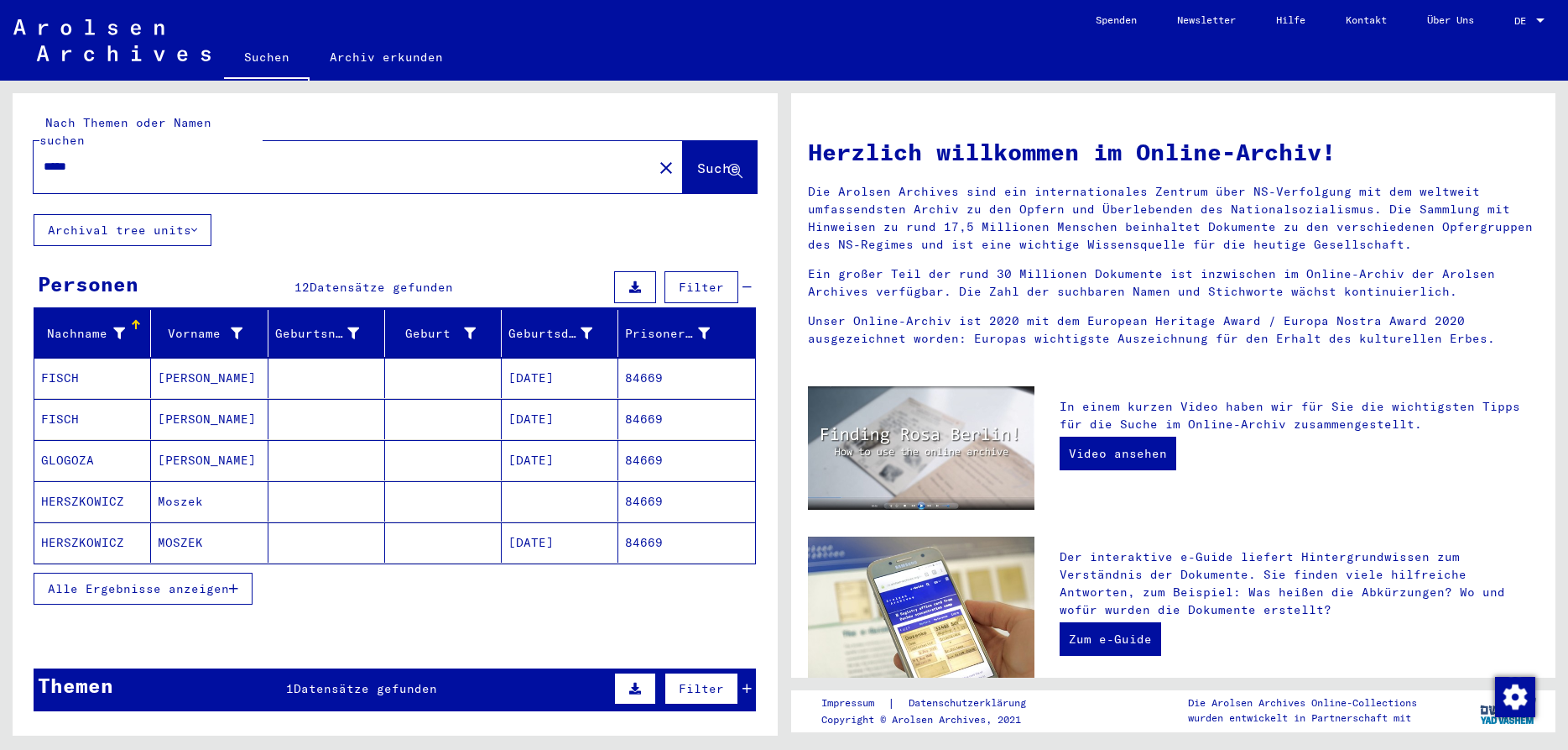
click at [182, 581] on span "Alle Ergebnisse anzeigen" at bounding box center [138, 588] width 181 height 15
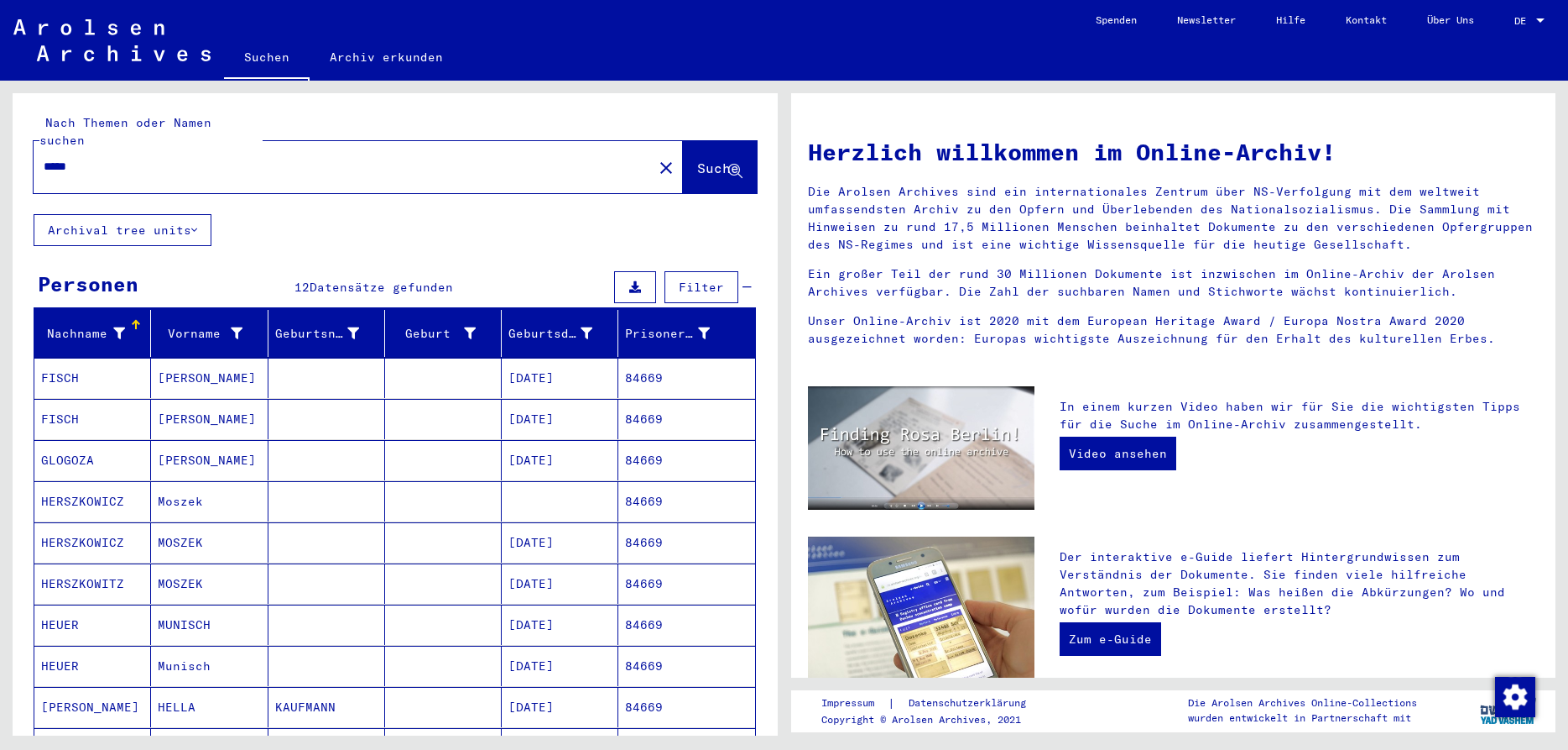
click at [65, 605] on mat-cell "HEUER" at bounding box center [92, 625] width 116 height 41
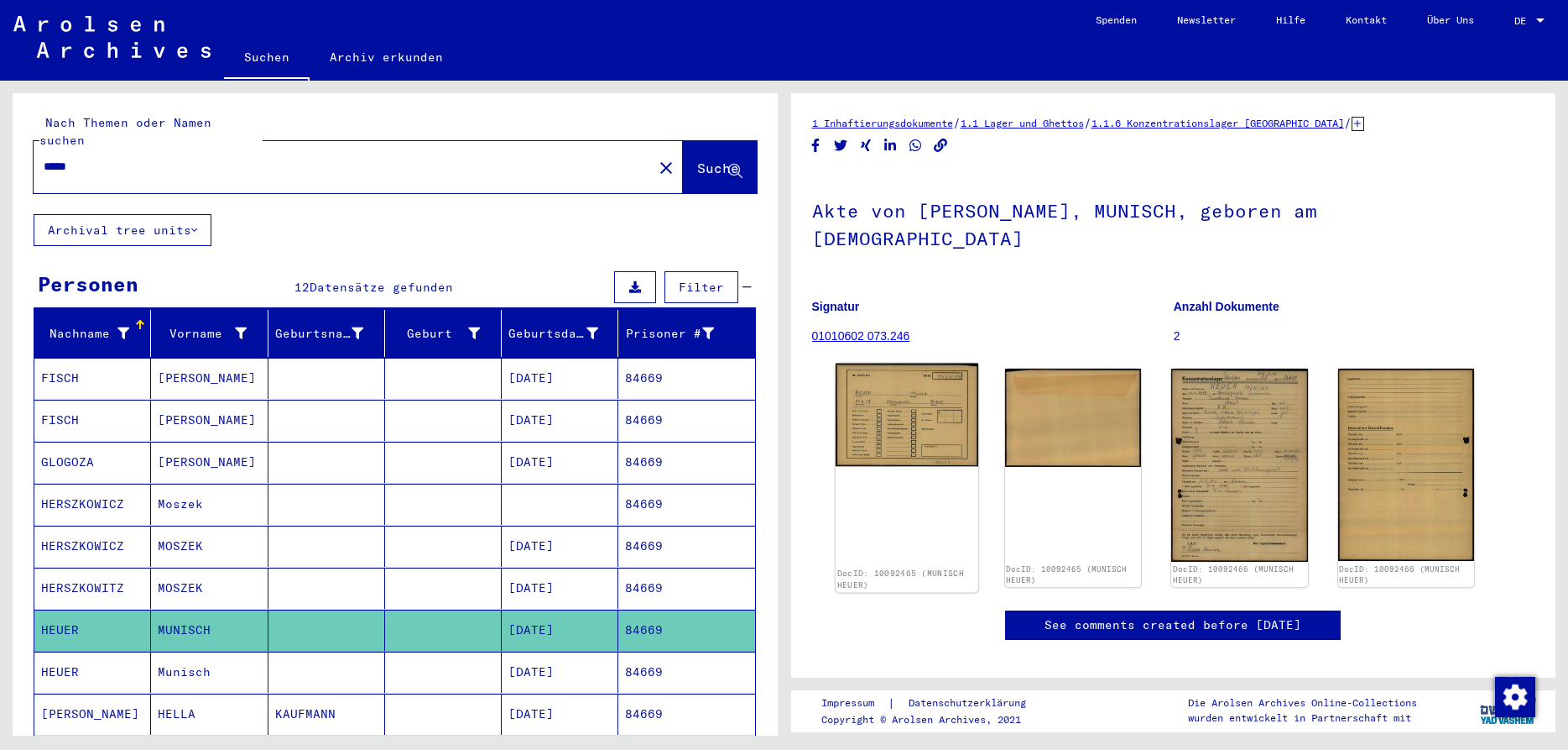
click at [928, 383] on img at bounding box center [906, 414] width 143 height 103
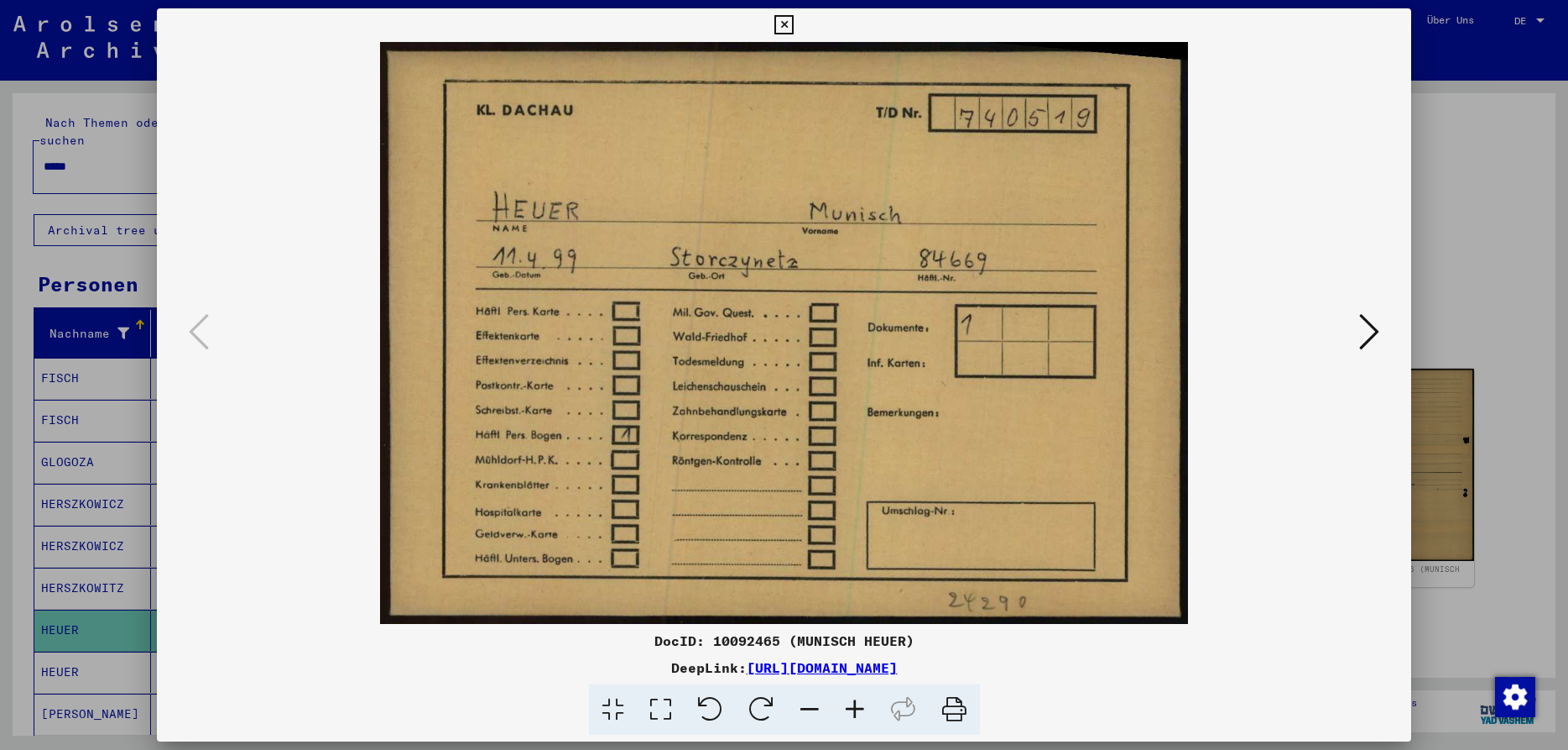
click at [1373, 328] on icon at bounding box center [1369, 331] width 20 height 41
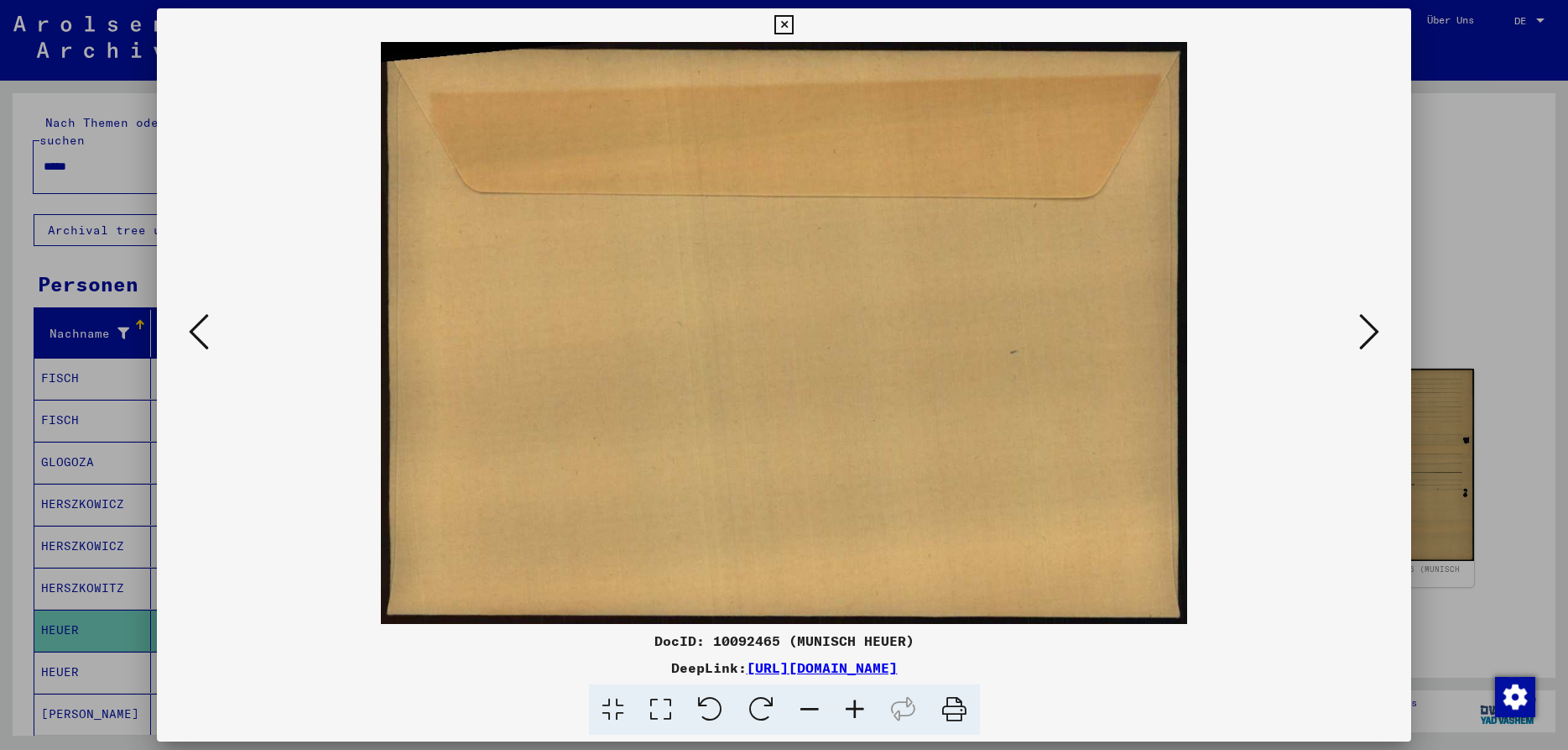
click at [1373, 328] on icon at bounding box center [1369, 331] width 20 height 41
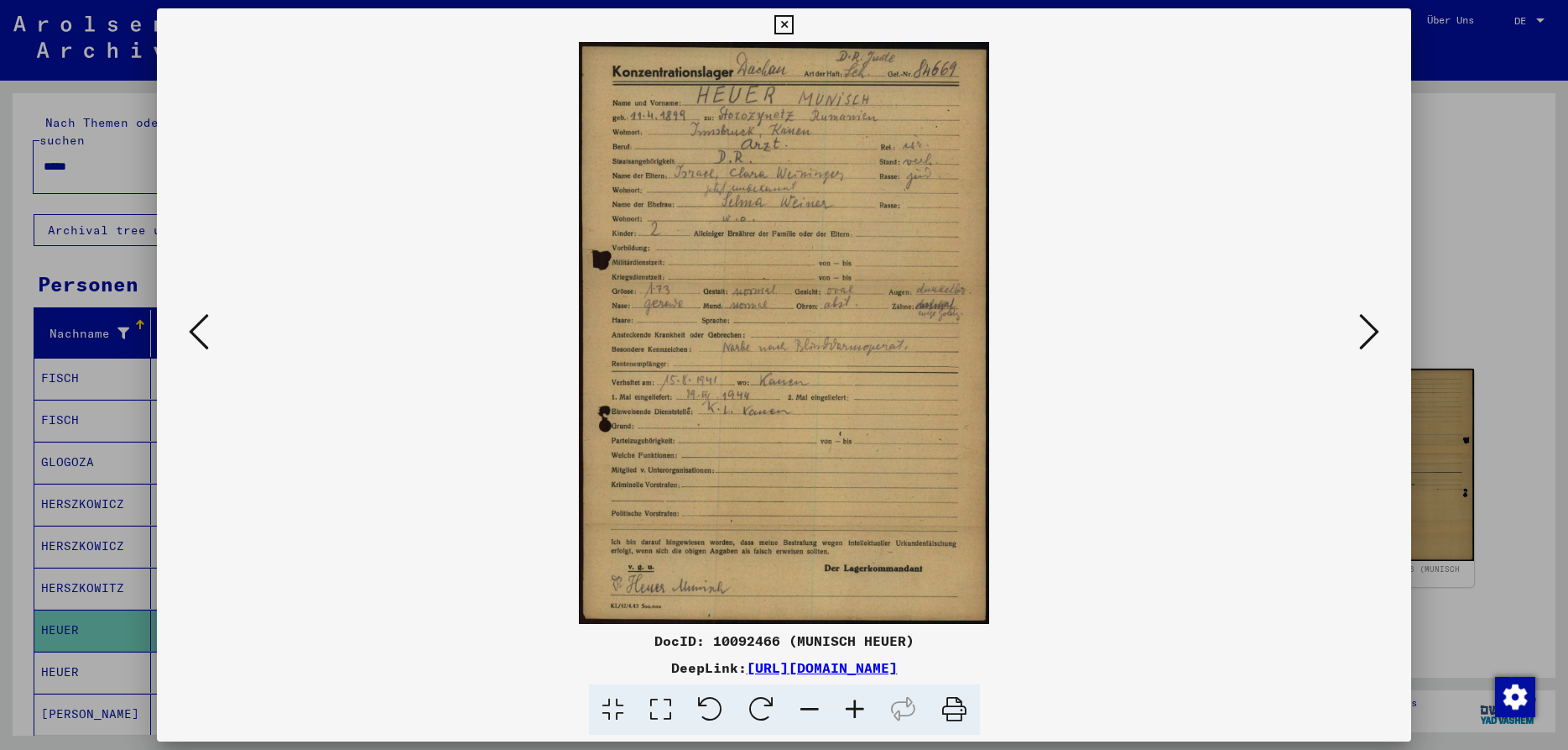
click at [856, 703] on icon at bounding box center [854, 709] width 45 height 51
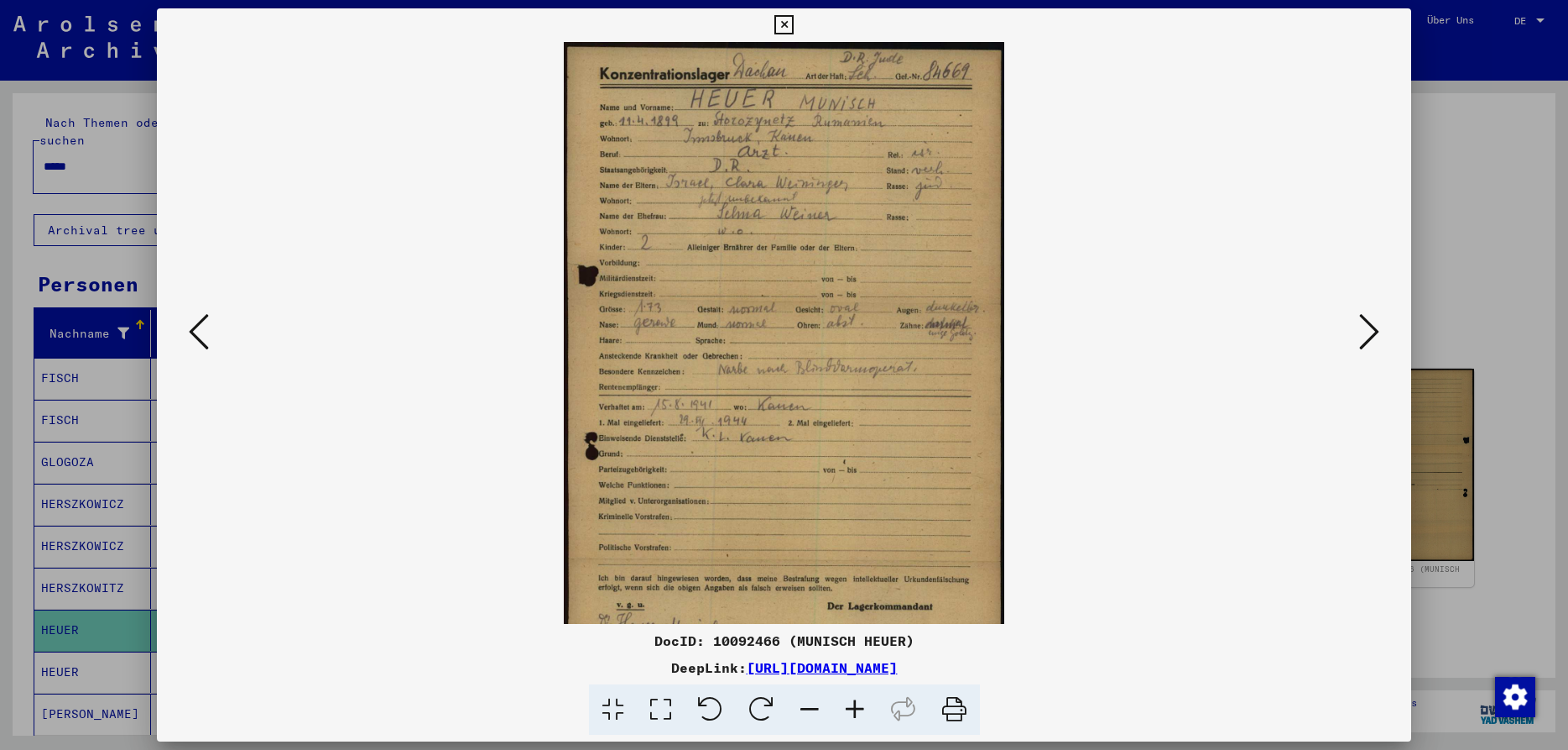
click at [856, 706] on icon at bounding box center [854, 709] width 45 height 51
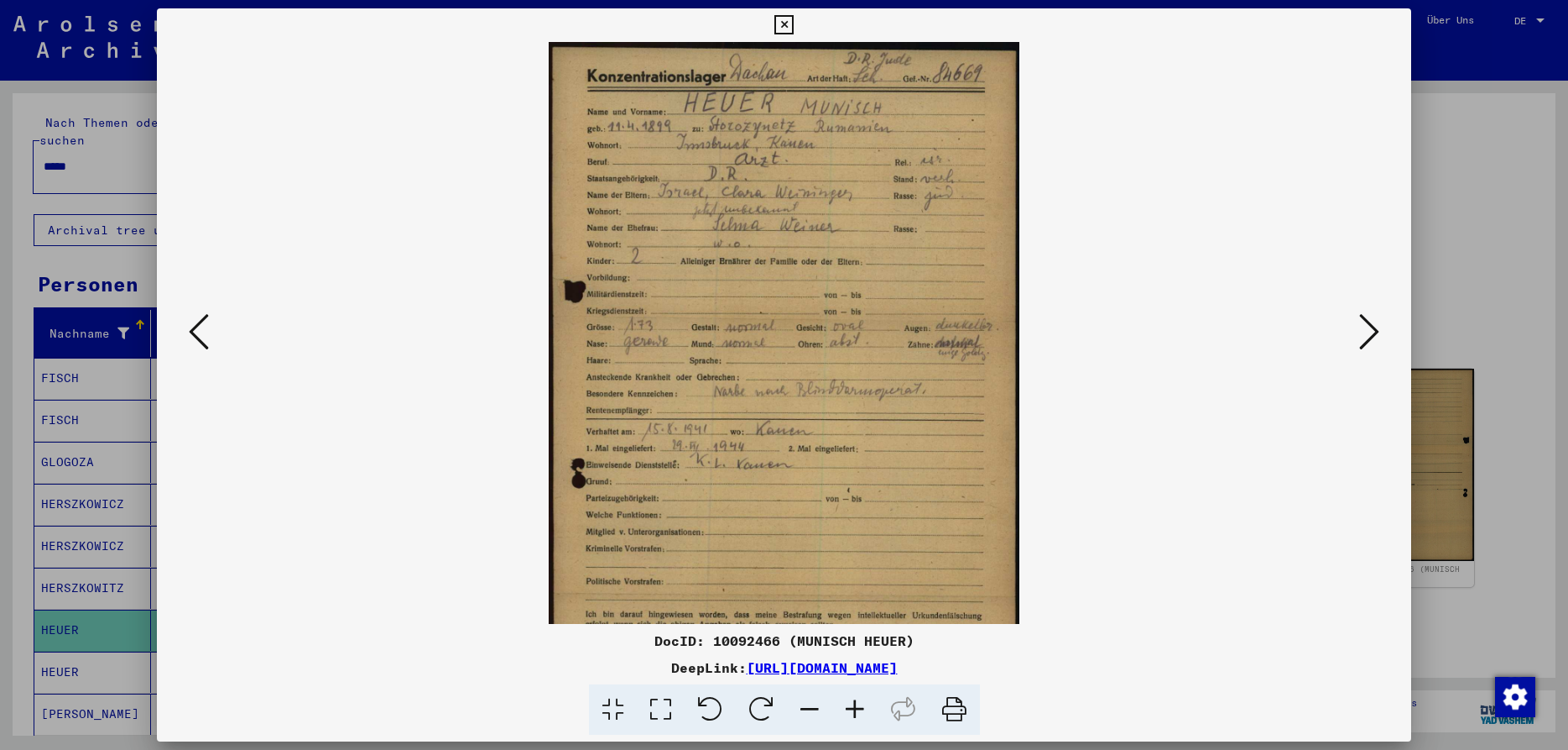
click at [856, 707] on icon at bounding box center [854, 709] width 45 height 51
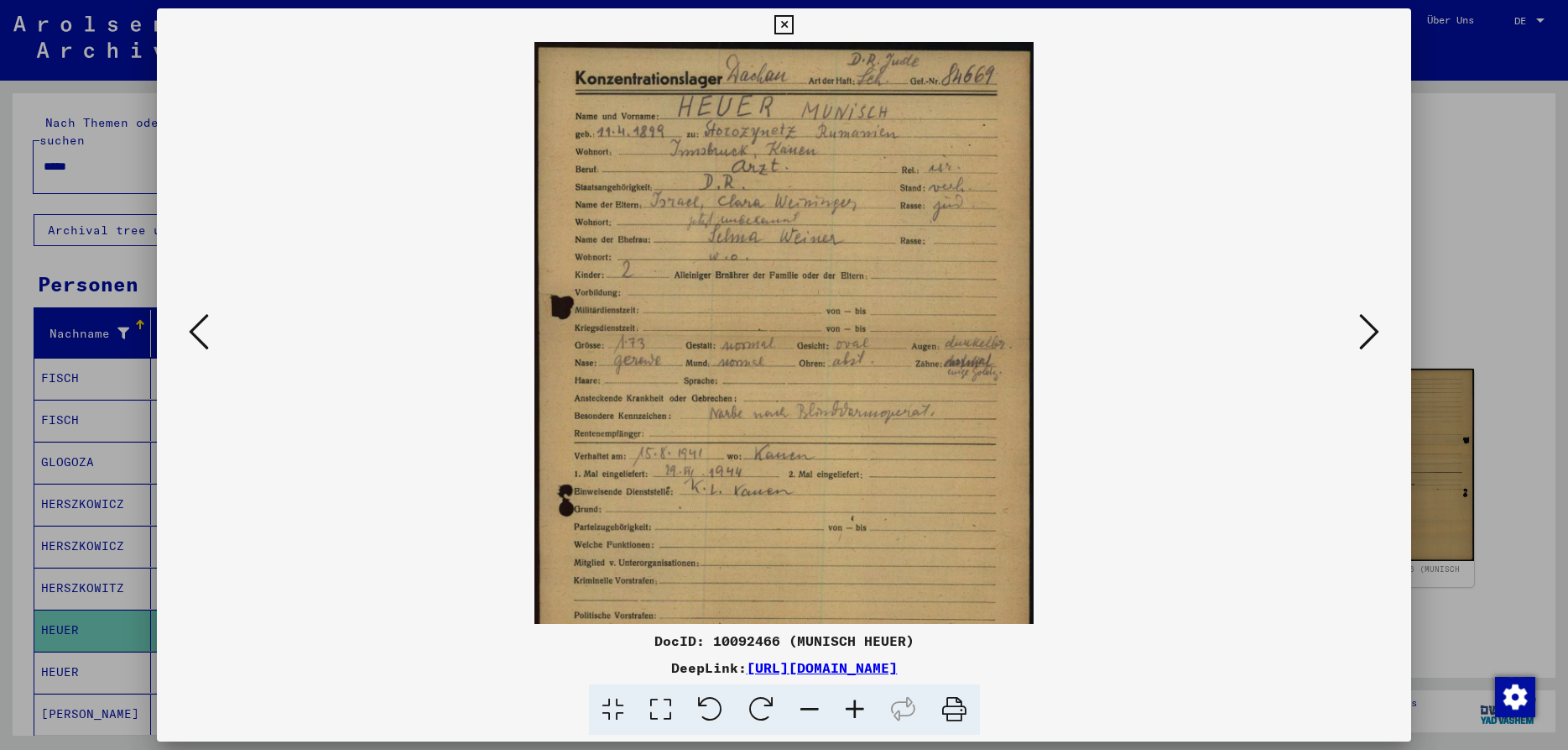
click at [856, 708] on icon at bounding box center [854, 709] width 45 height 51
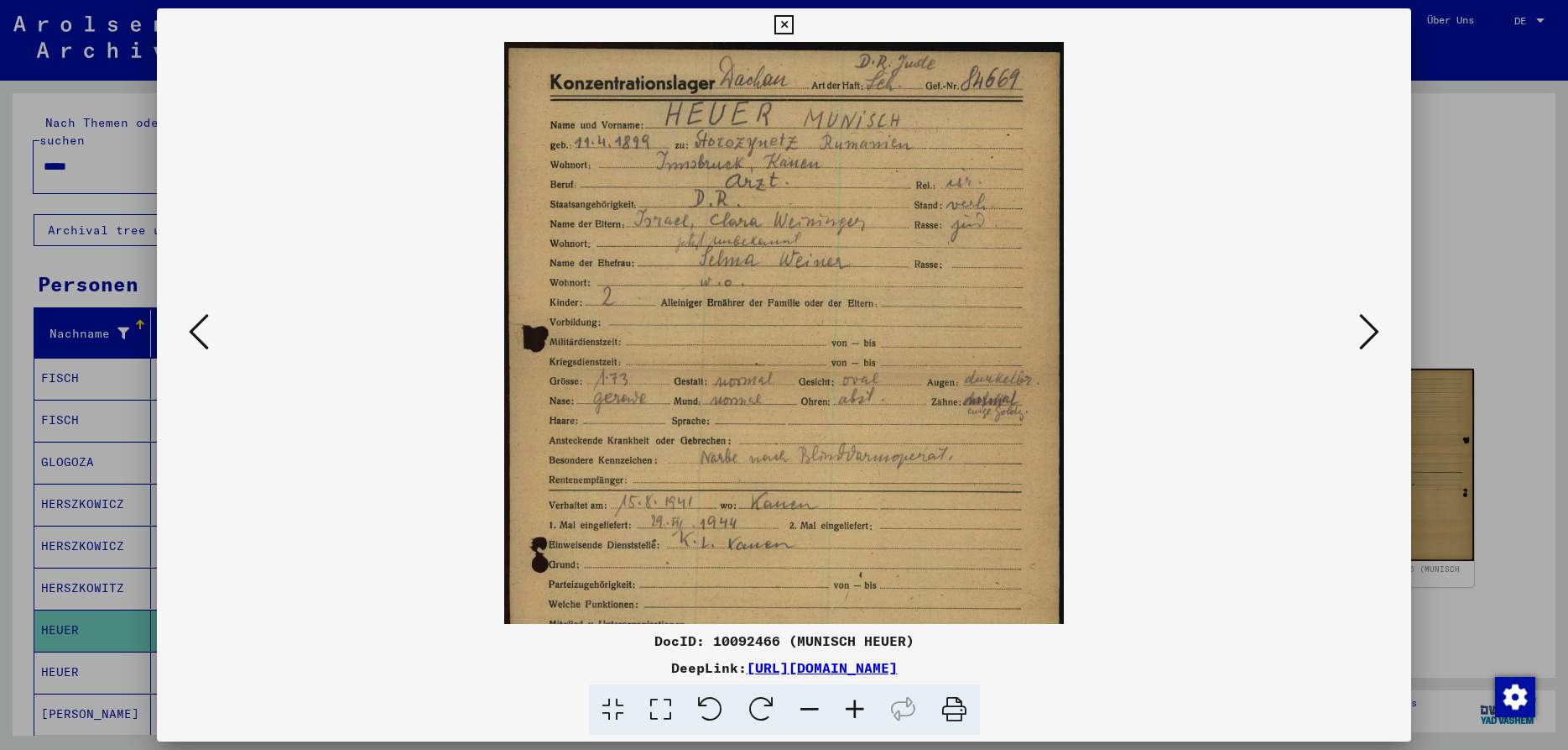
click at [855, 709] on icon at bounding box center [854, 709] width 45 height 51
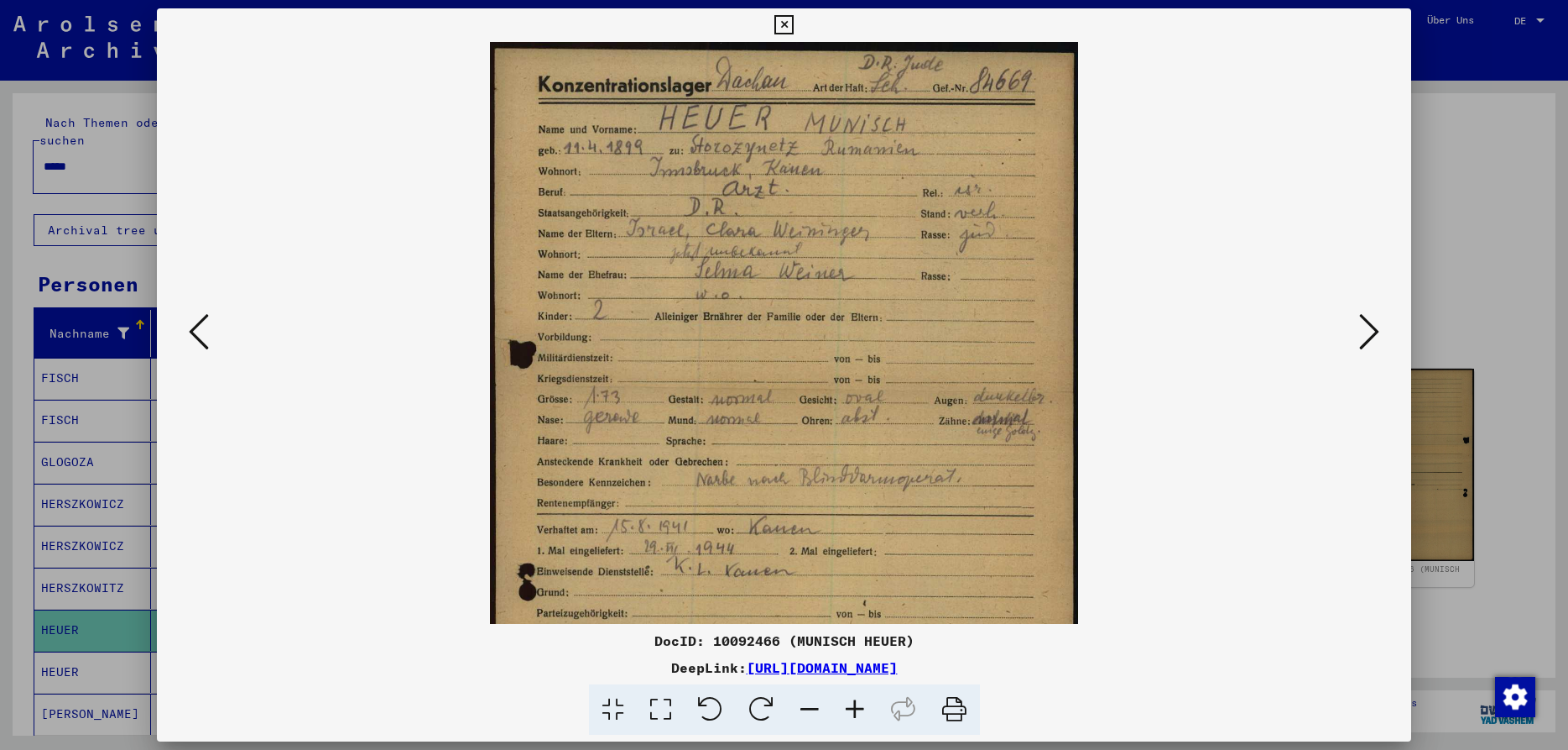
click at [855, 709] on icon at bounding box center [854, 709] width 45 height 51
click at [855, 711] on icon at bounding box center [854, 709] width 45 height 51
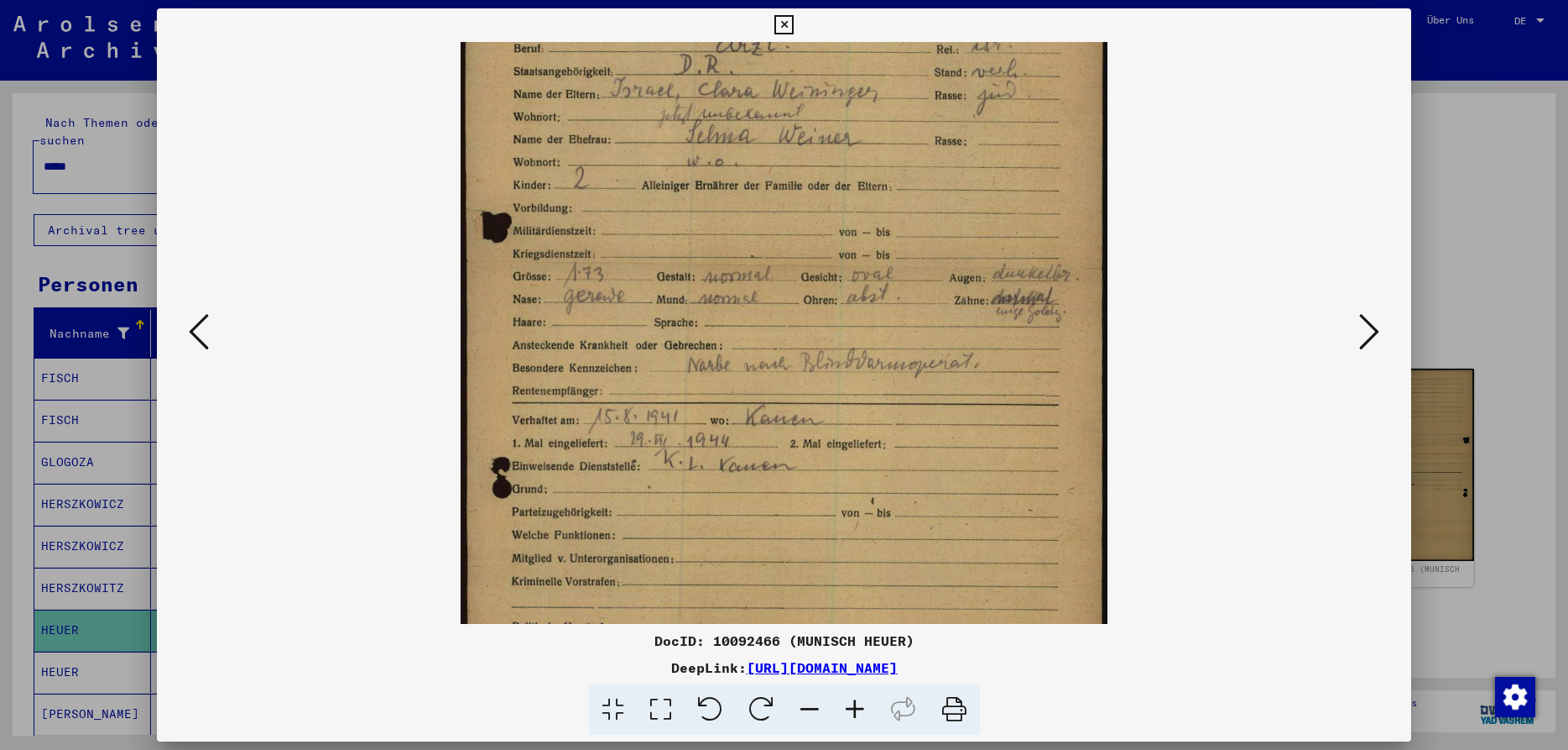
scroll to position [196, 0]
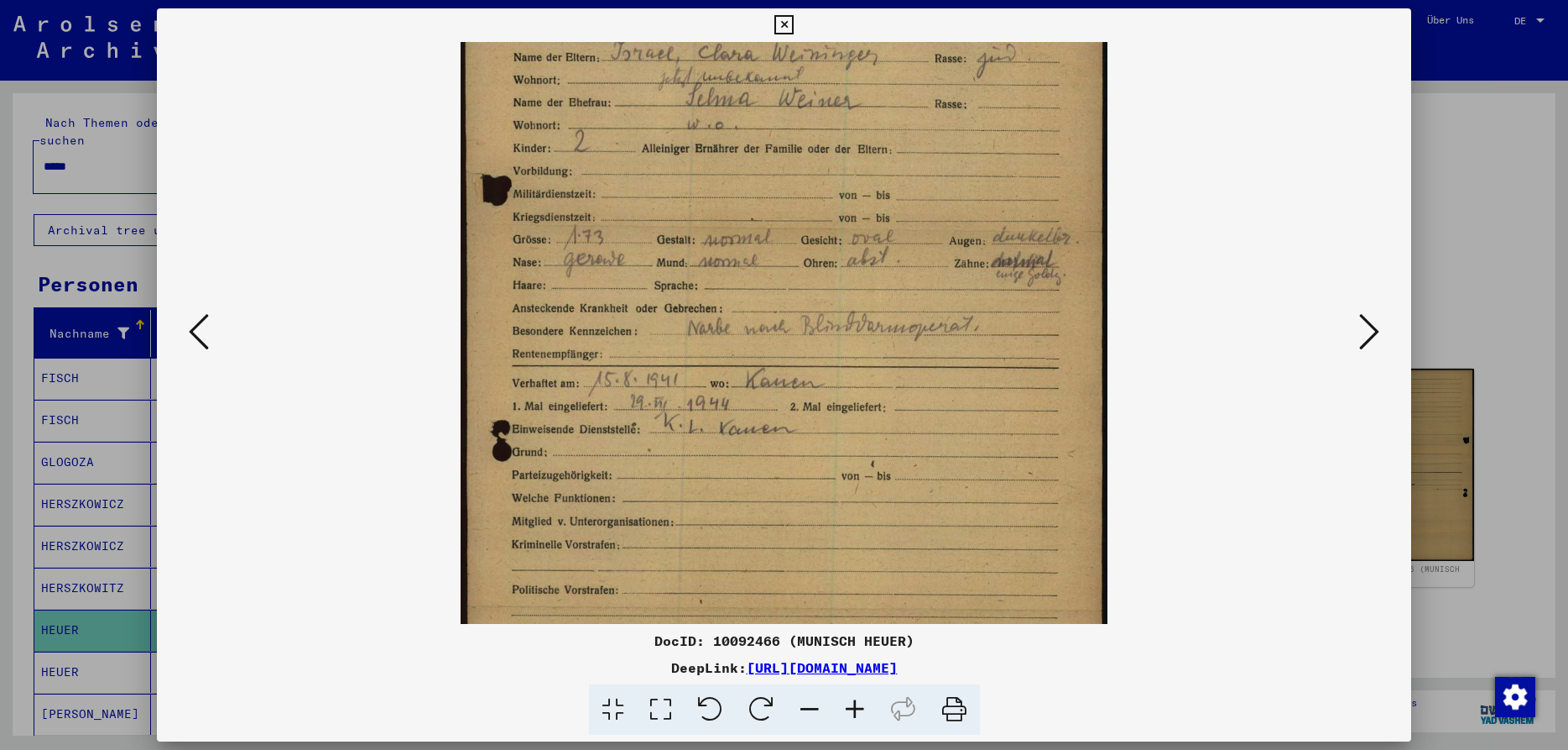
drag, startPoint x: 996, startPoint y: 526, endPoint x: 995, endPoint y: 336, distance: 190.0
click at [995, 336] on img at bounding box center [784, 305] width 647 height 917
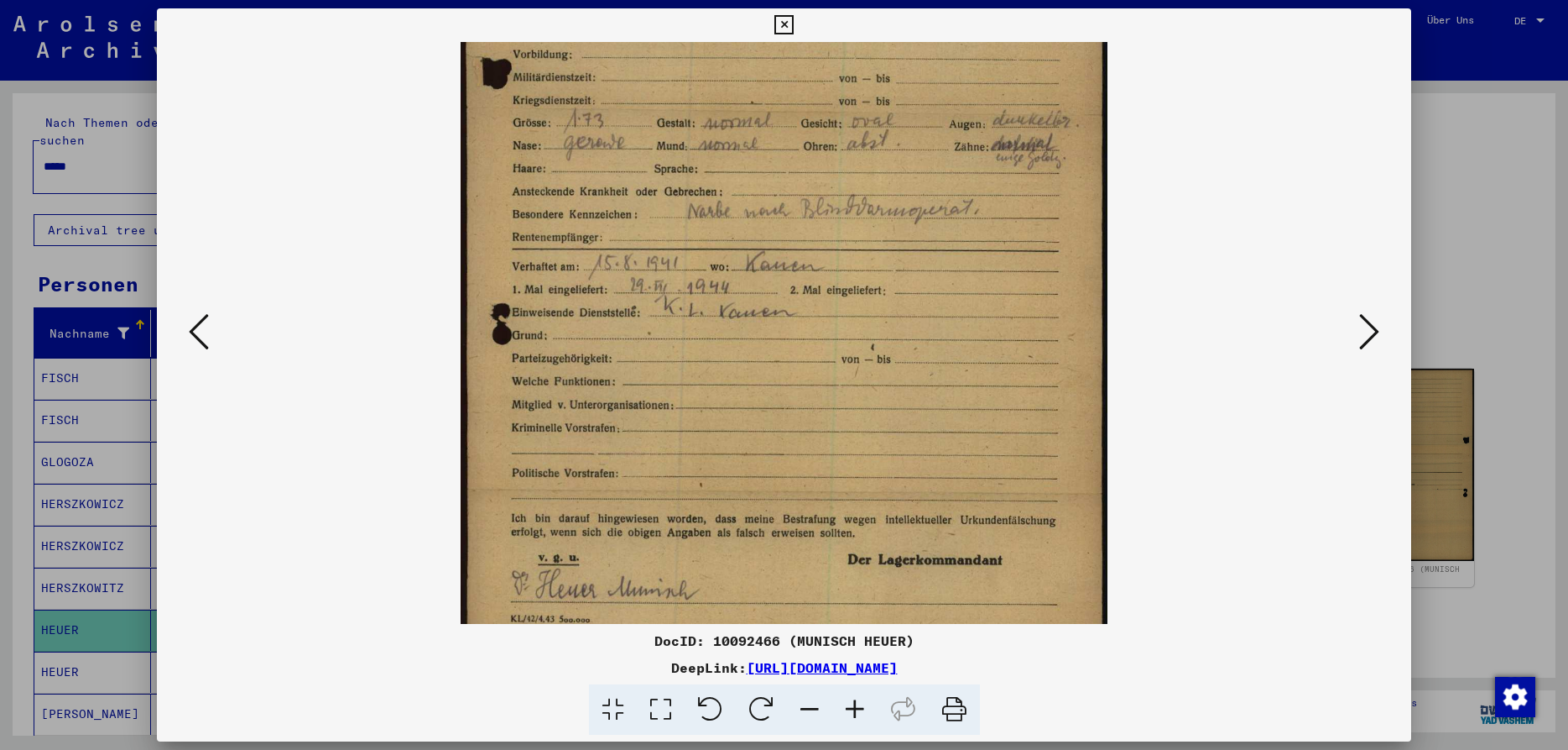
scroll to position [336, 0]
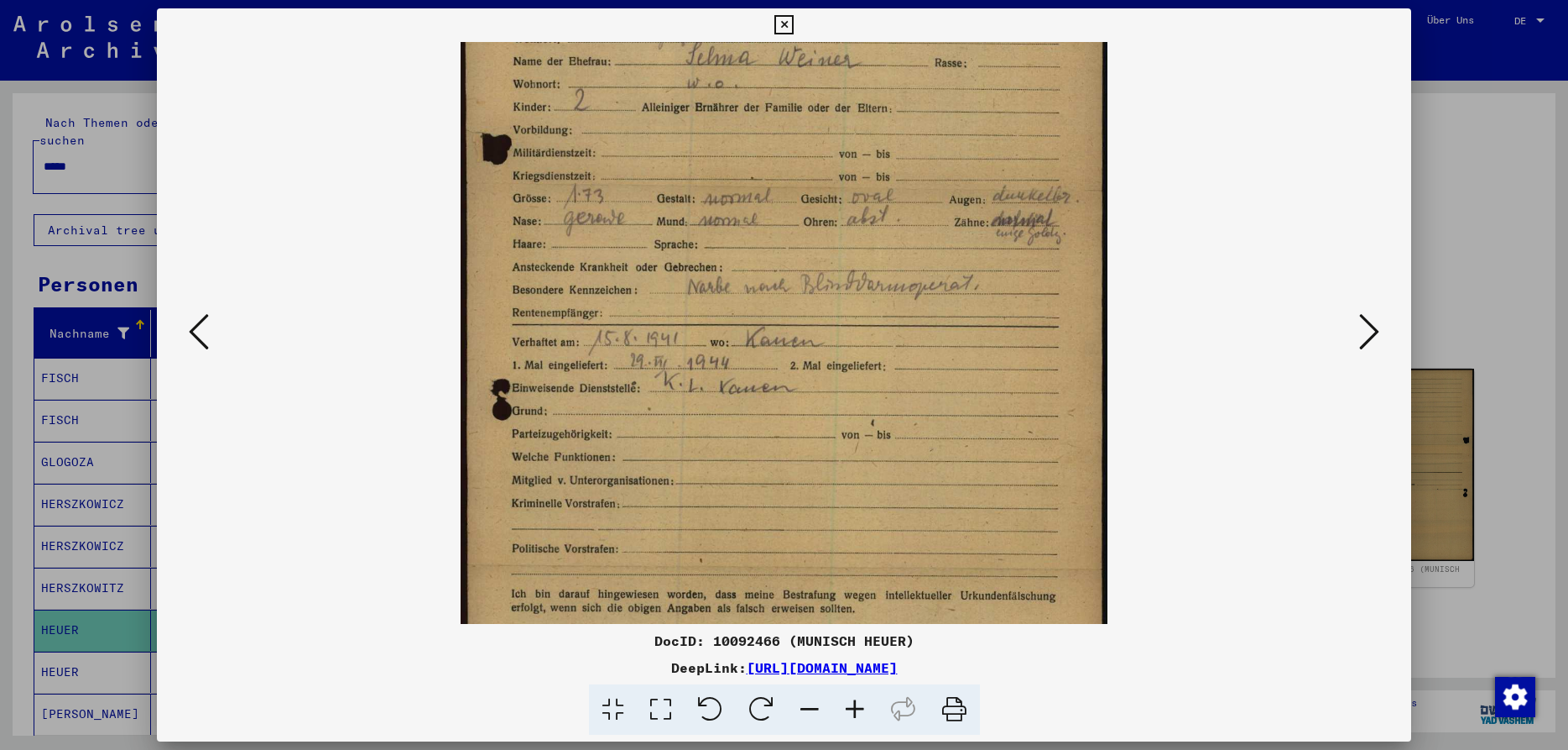
drag, startPoint x: 766, startPoint y: 553, endPoint x: 812, endPoint y: 488, distance: 79.6
click at [812, 488] on img at bounding box center [784, 264] width 647 height 917
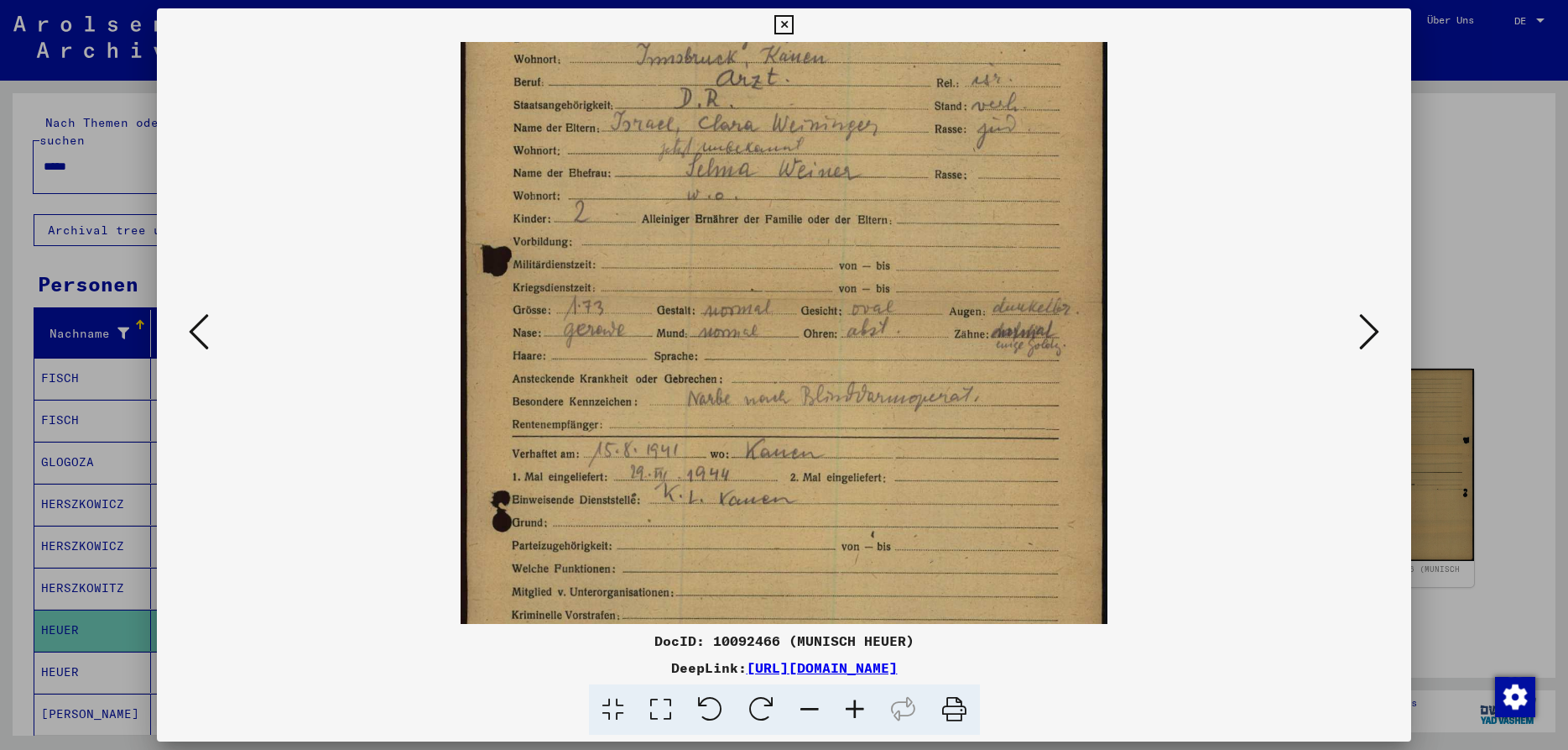
scroll to position [73, 0]
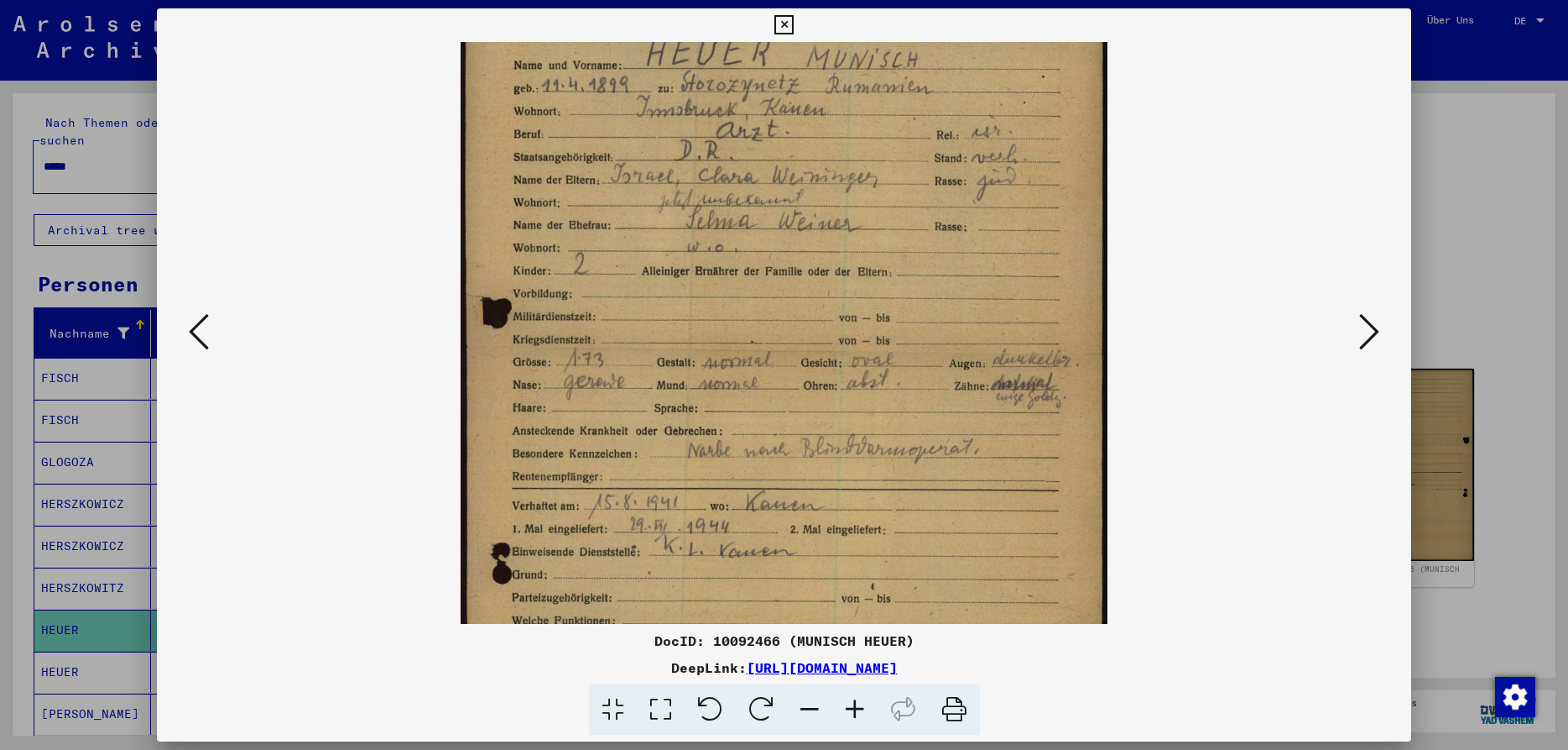
drag, startPoint x: 941, startPoint y: 362, endPoint x: 947, endPoint y: 414, distance: 52.3
click at [947, 414] on img at bounding box center [784, 427] width 647 height 917
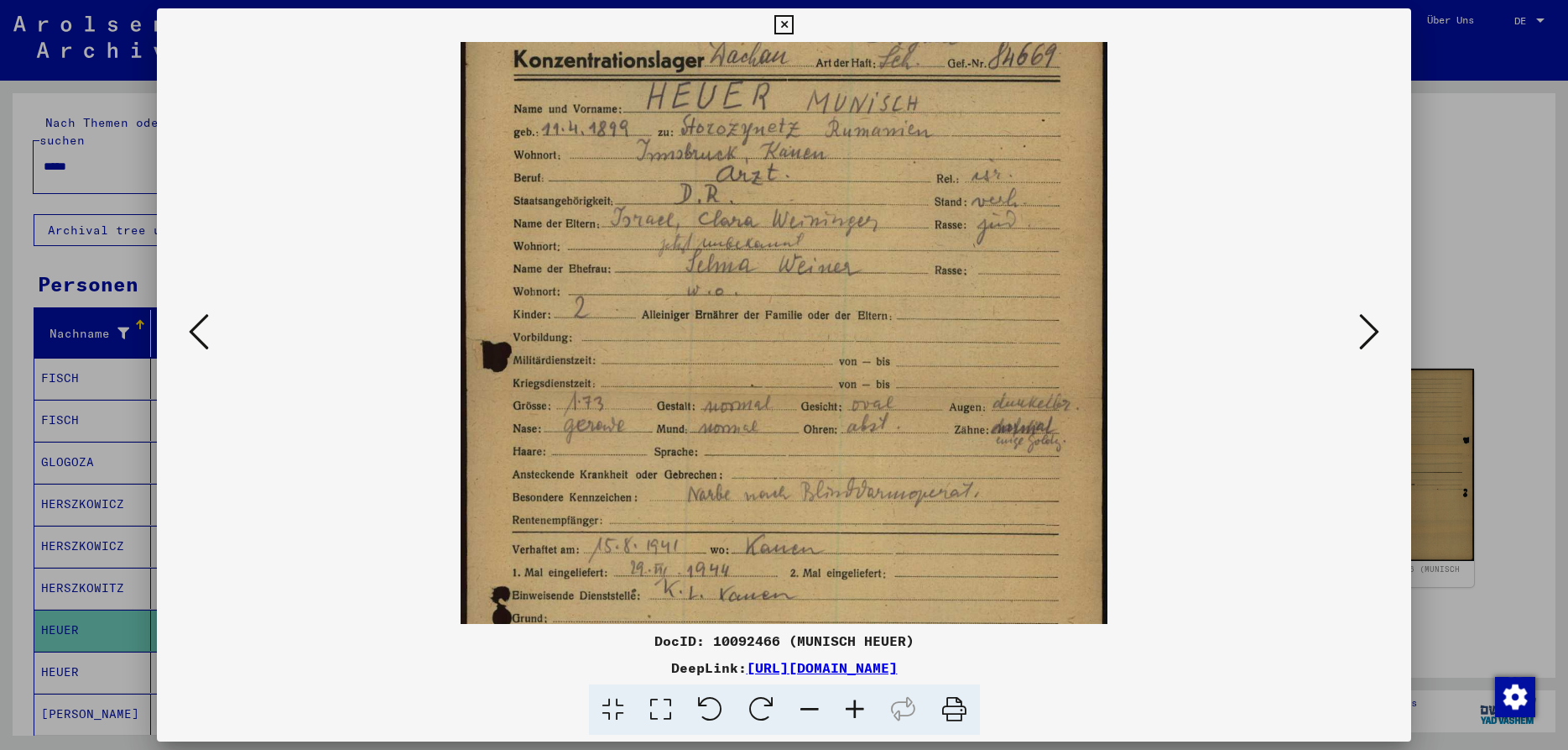
scroll to position [0, 0]
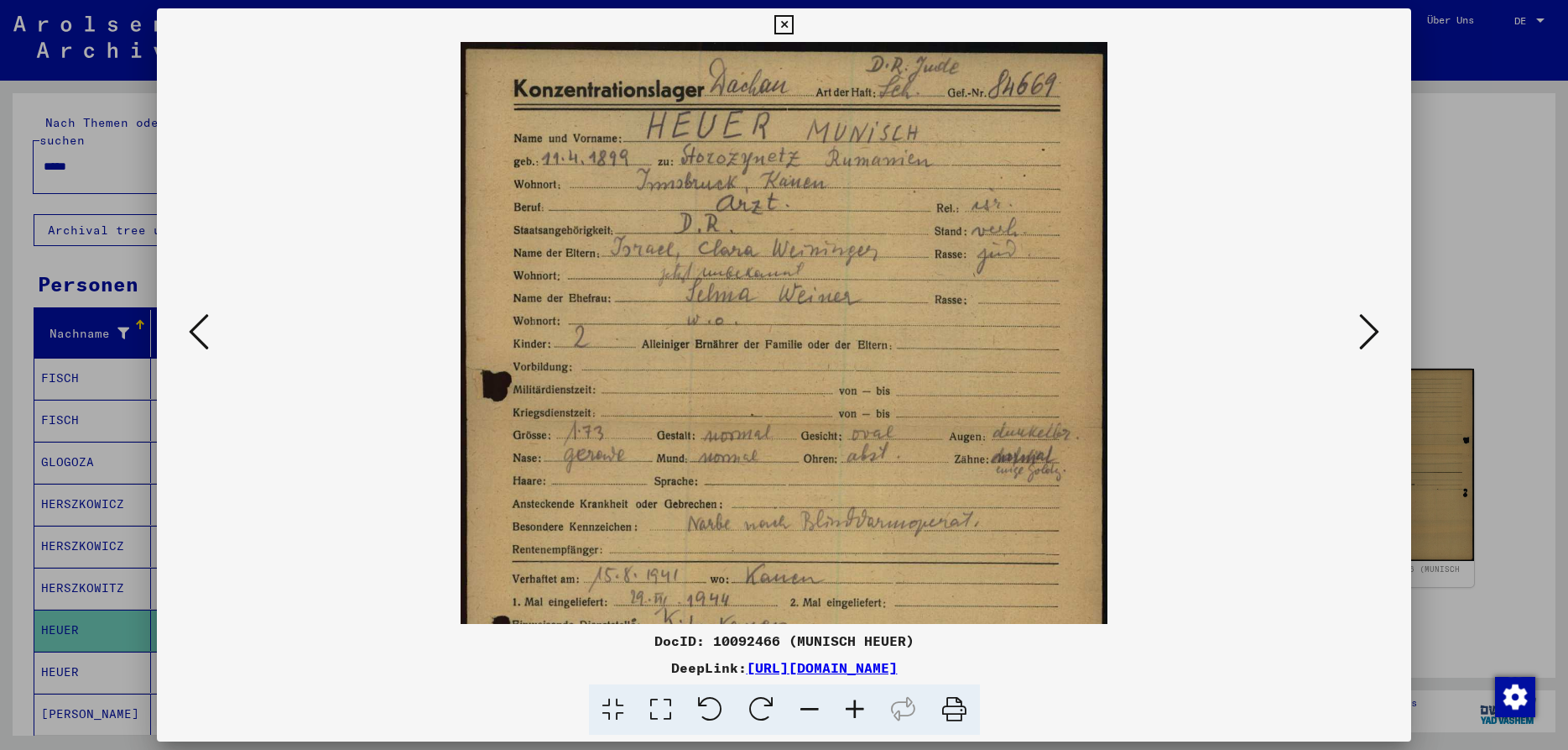
drag, startPoint x: 997, startPoint y: 255, endPoint x: 1012, endPoint y: 357, distance: 103.1
click at [1012, 355] on img at bounding box center [784, 501] width 647 height 917
click at [1374, 333] on icon at bounding box center [1369, 331] width 20 height 41
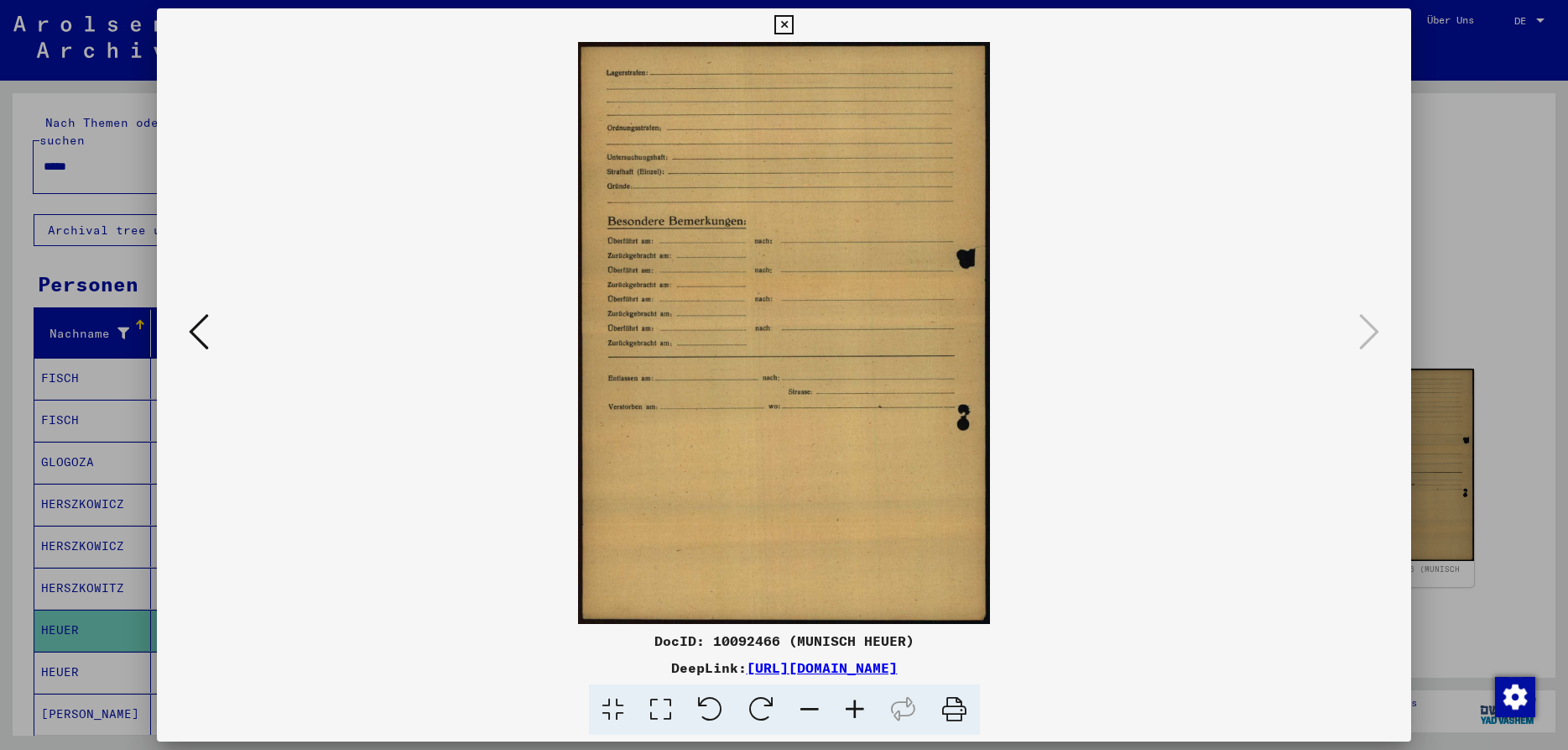
click at [794, 23] on icon at bounding box center [784, 25] width 19 height 20
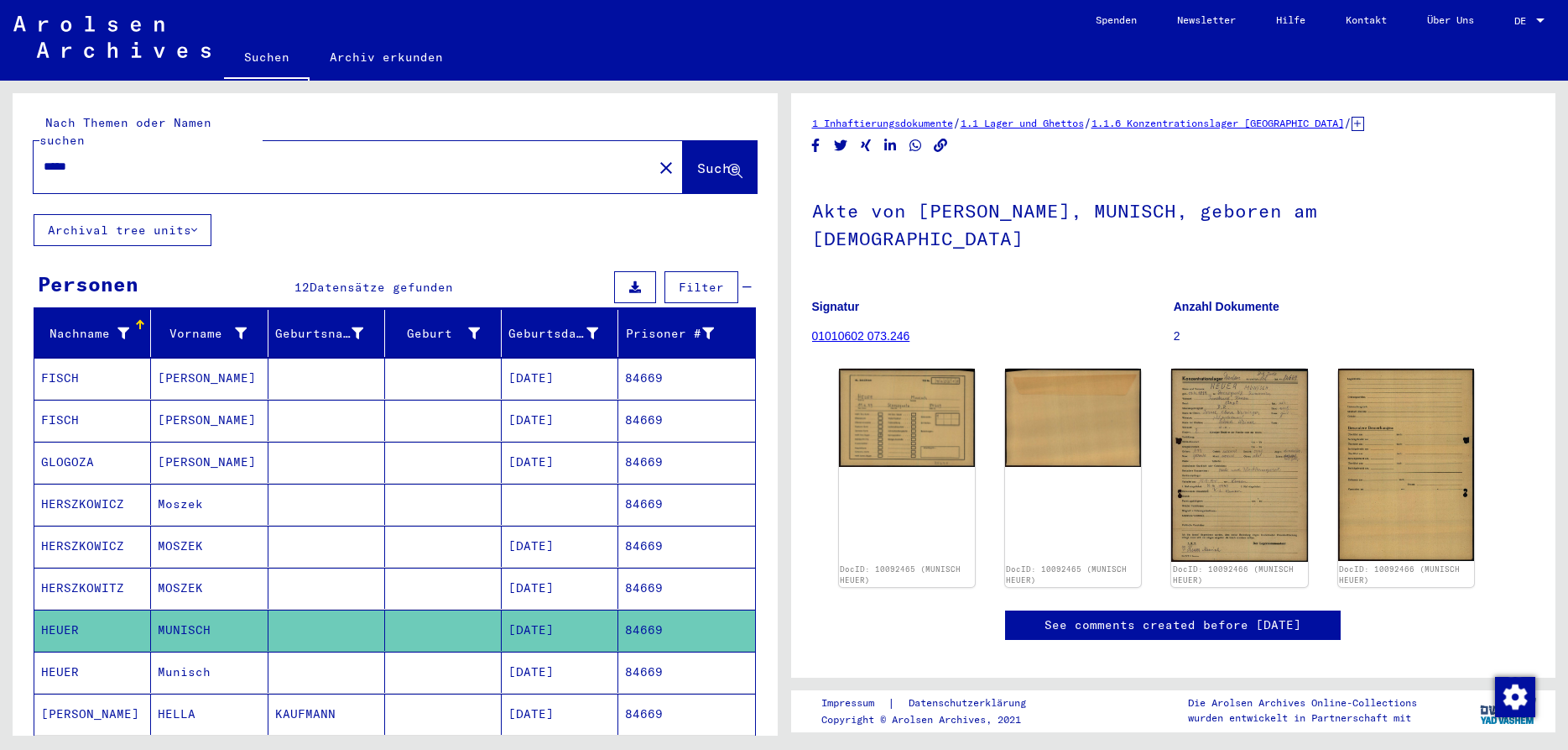
click at [75, 657] on icon at bounding box center [70, 682] width 42 height 67
click at [74, 655] on icon at bounding box center [70, 682] width 42 height 67
click at [55, 651] on mat-cell "HEUER" at bounding box center [92, 672] width 116 height 41
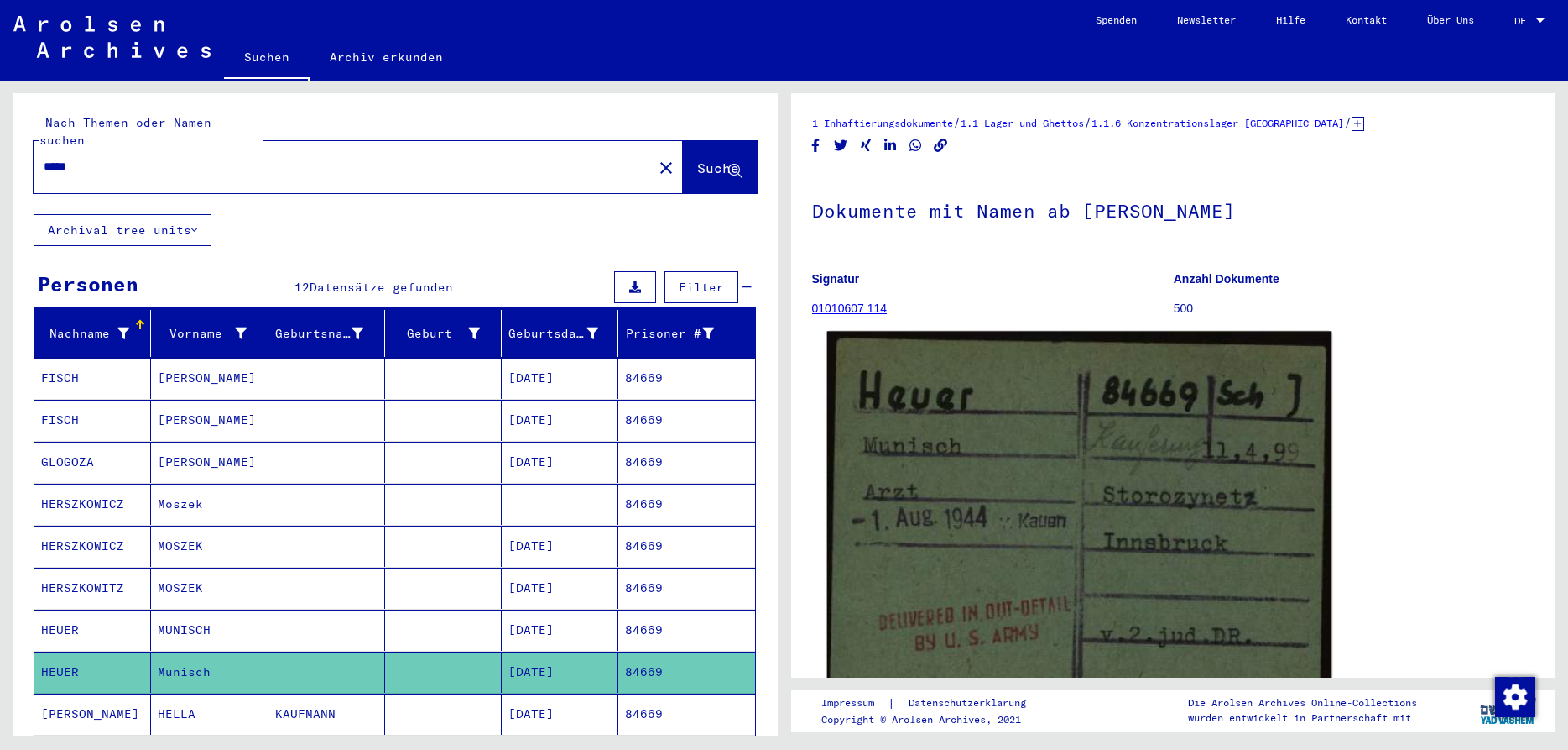
click at [1110, 534] on img at bounding box center [1078, 531] width 505 height 398
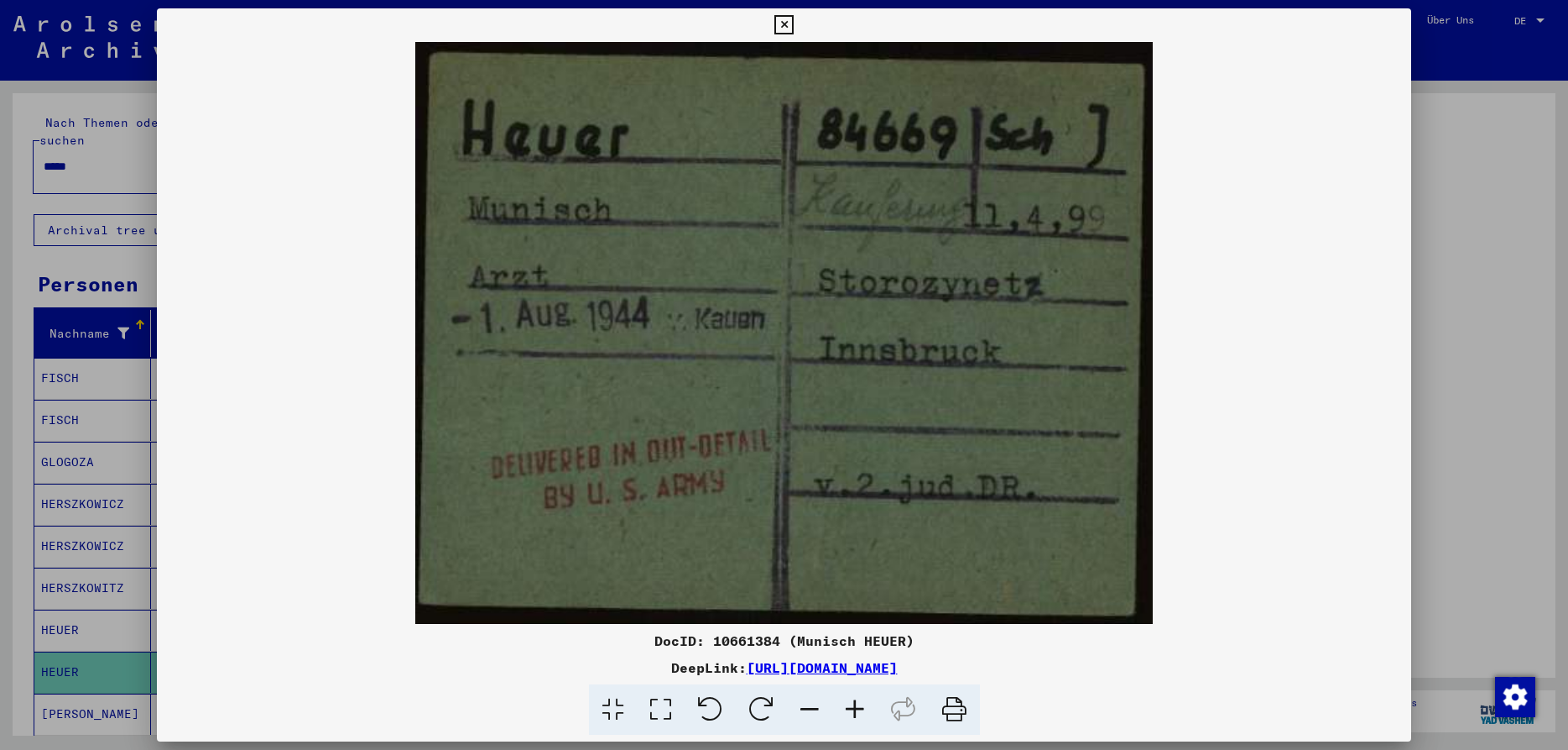
click at [794, 23] on icon at bounding box center [784, 25] width 19 height 20
